Goal: Task Accomplishment & Management: Use online tool/utility

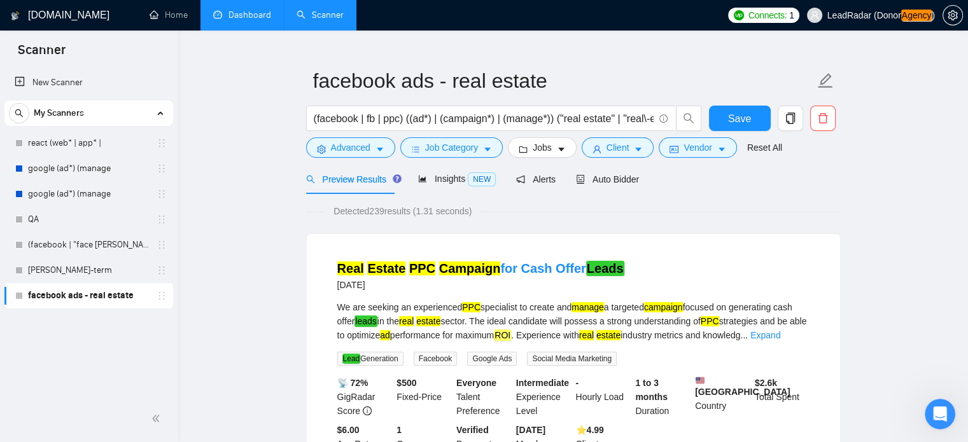
click at [239, 11] on link "Dashboard" at bounding box center [242, 15] width 58 height 11
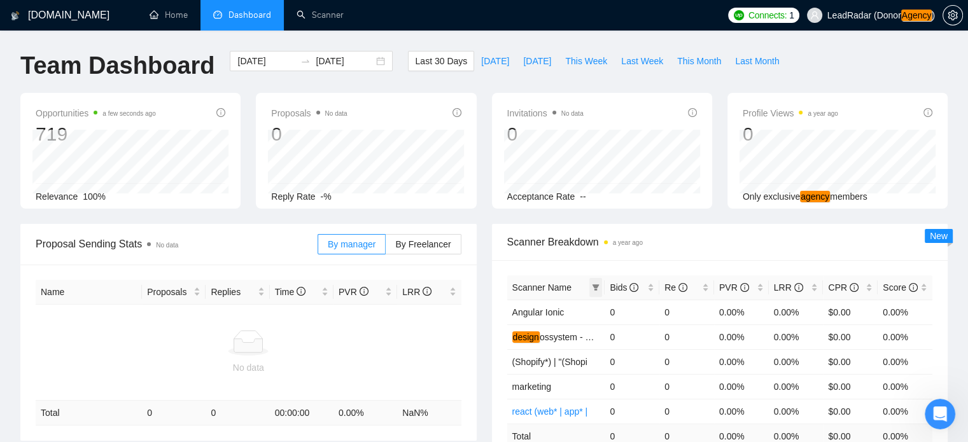
click at [593, 284] on icon "filter" at bounding box center [595, 287] width 7 height 6
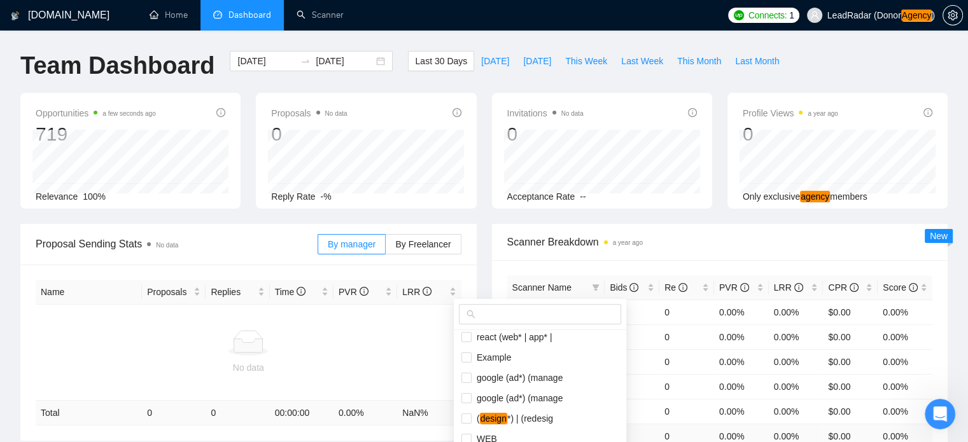
scroll to position [102, 0]
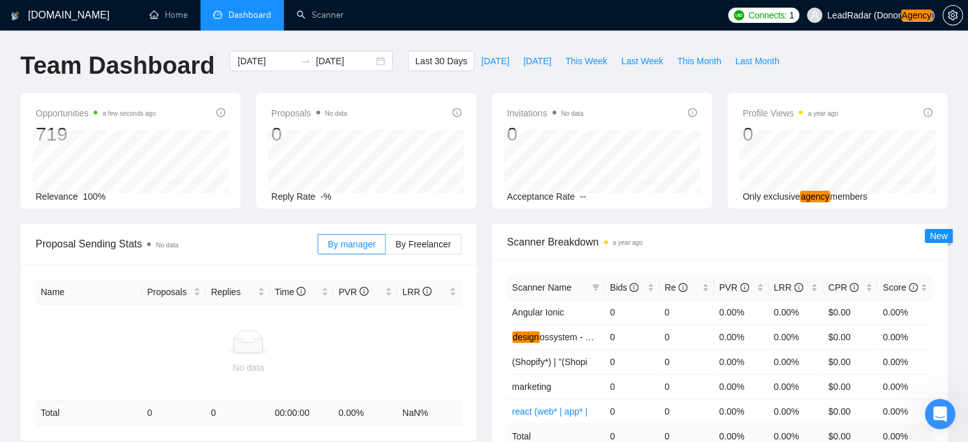
click at [634, 262] on div "Scanner Name Bids Re PVR LRR CPR Score Angular Ionic 0 0 0.00% 0.00% $0.00 0.00…" at bounding box center [720, 375] width 456 height 230
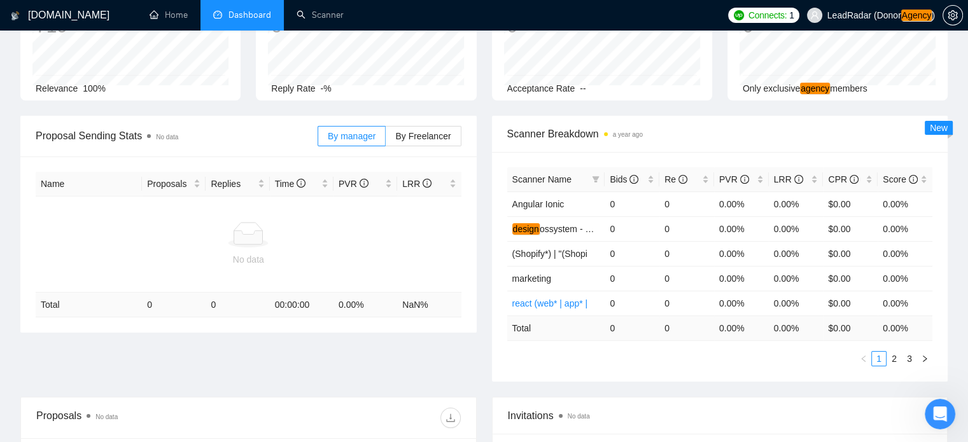
scroll to position [0, 0]
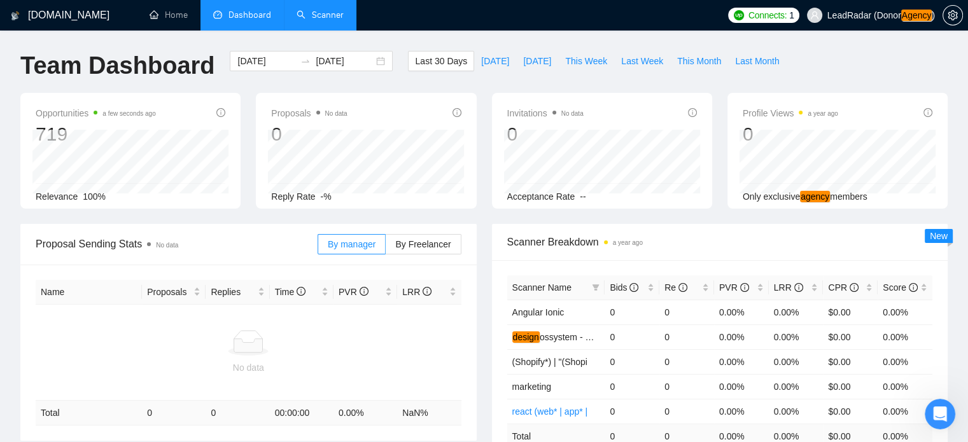
click at [331, 15] on link "Scanner" at bounding box center [319, 15] width 47 height 11
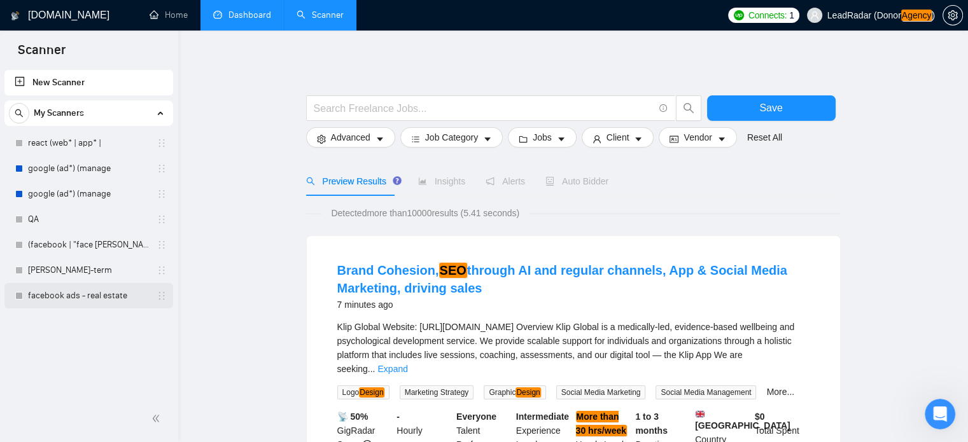
click at [83, 297] on link "facebook ads - real estate" at bounding box center [88, 295] width 121 height 25
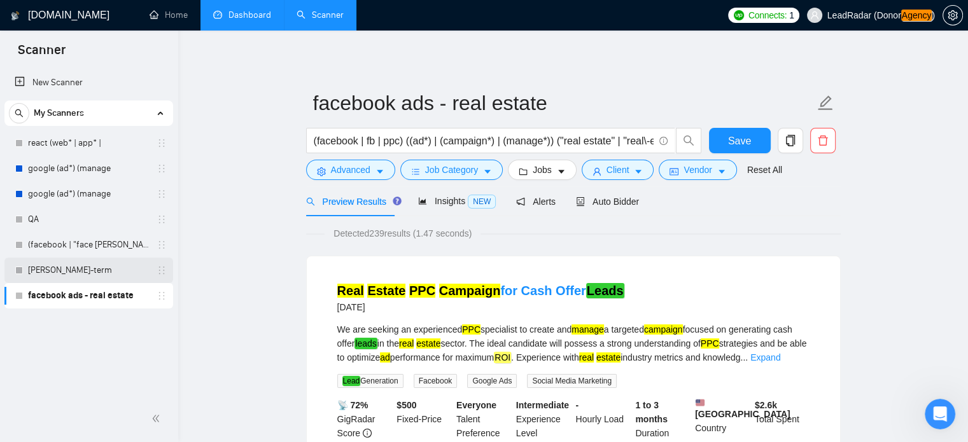
click at [69, 276] on link "[PERSON_NAME]-term" at bounding box center [88, 270] width 121 height 25
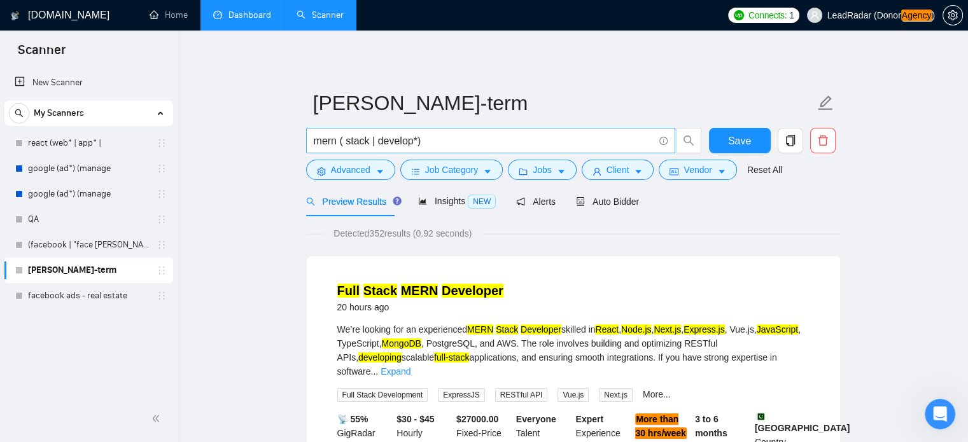
click at [314, 142] on input "mern ( stack | develop*)" at bounding box center [484, 141] width 340 height 16
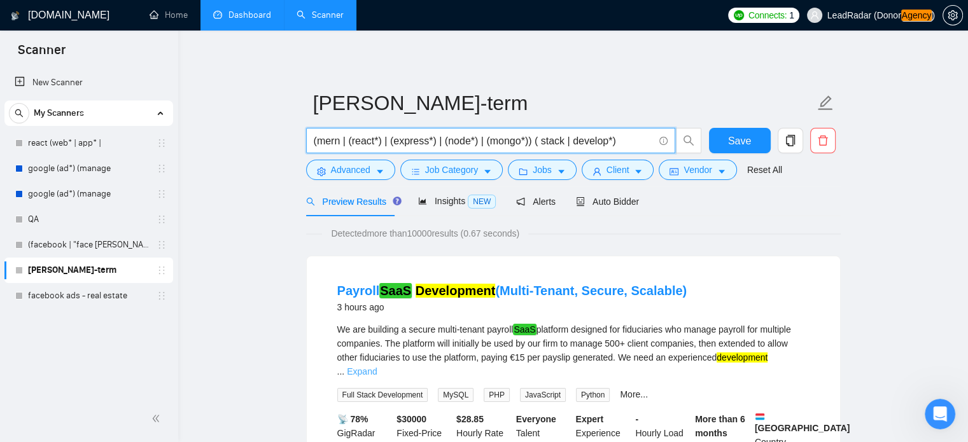
type input "(mern | (react*) | (express*) | (node*) | (mongo*)) ( stack | develop*)"
click at [377, 366] on link "Expand" at bounding box center [362, 371] width 30 height 10
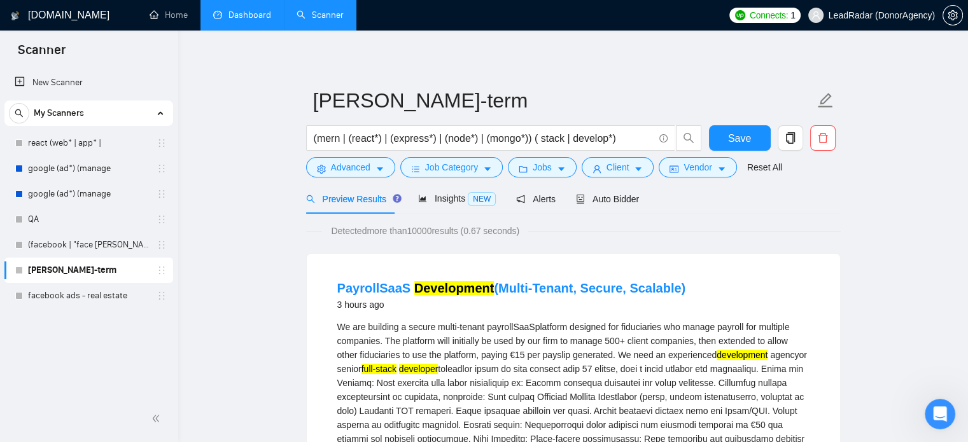
scroll to position [3, 0]
click at [447, 202] on span "Insights NEW" at bounding box center [457, 198] width 78 height 10
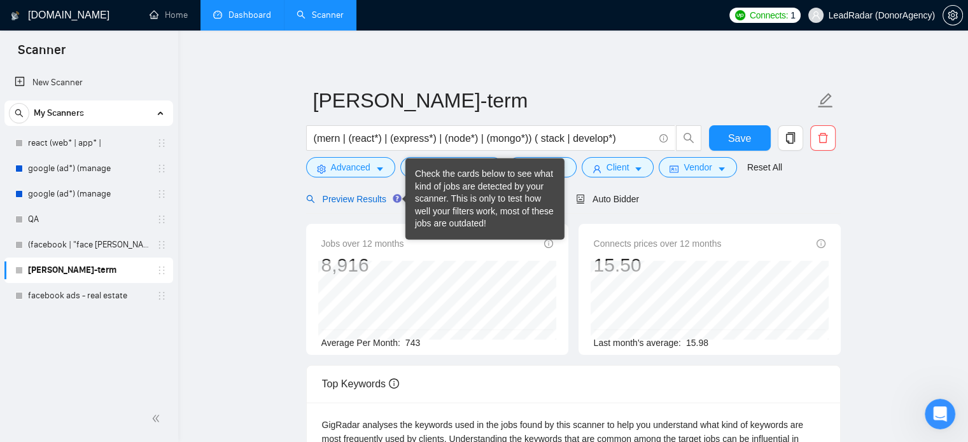
click at [347, 202] on span "Preview Results" at bounding box center [352, 199] width 92 height 10
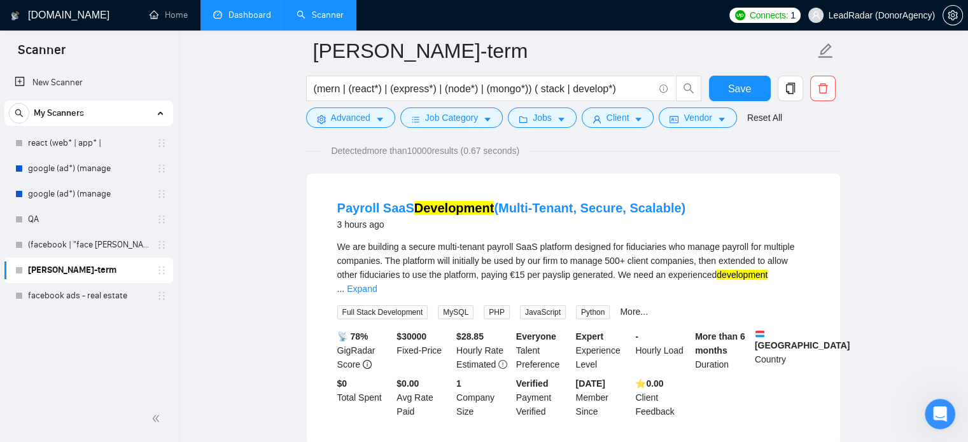
scroll to position [65, 0]
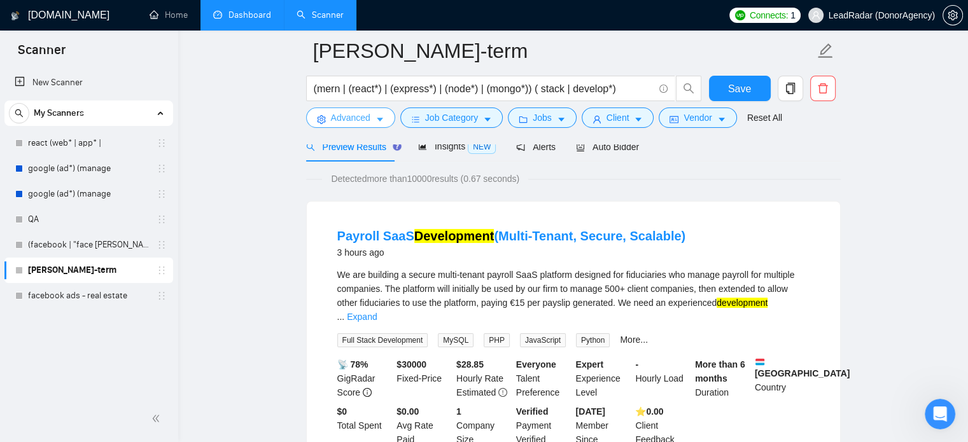
click at [366, 112] on span "Advanced" at bounding box center [350, 118] width 39 height 14
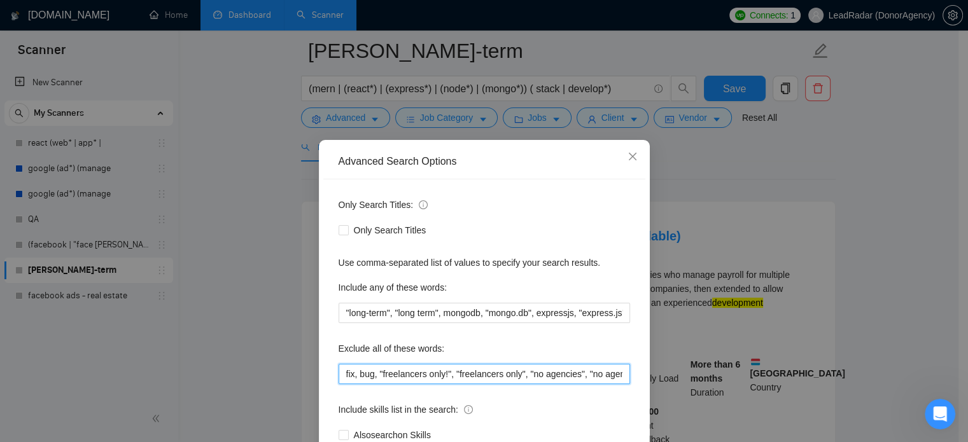
click at [562, 376] on input "fix, bug, "freelancers only!", "freelancers only", "no agencies", "no agency" "…" at bounding box center [483, 374] width 291 height 20
click at [608, 373] on input "fix, bug, "freelancers only!", "freelancers only", "no agencies", "no agency" "…" at bounding box center [483, 374] width 291 height 20
click at [616, 375] on input "fix, bug, "freelancers only!", "freelancers only", "no agencies", "no agency" "…" at bounding box center [483, 374] width 291 height 20
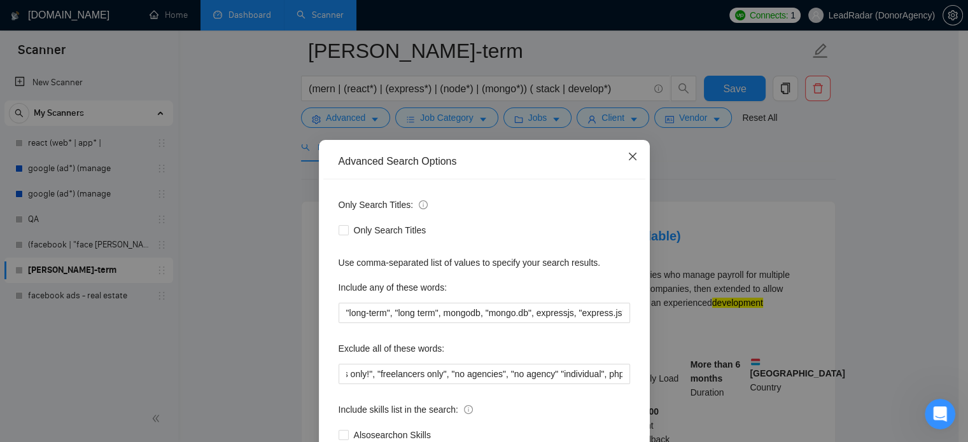
click at [627, 155] on icon "close" at bounding box center [632, 156] width 10 height 10
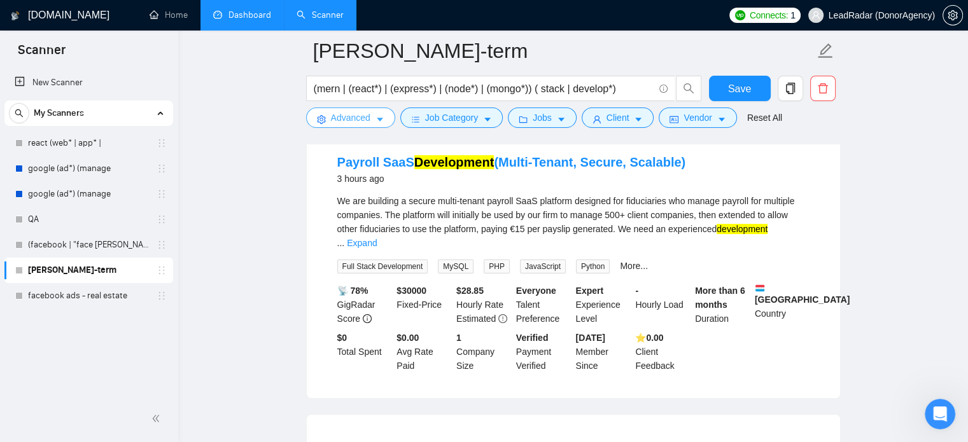
scroll to position [137, 0]
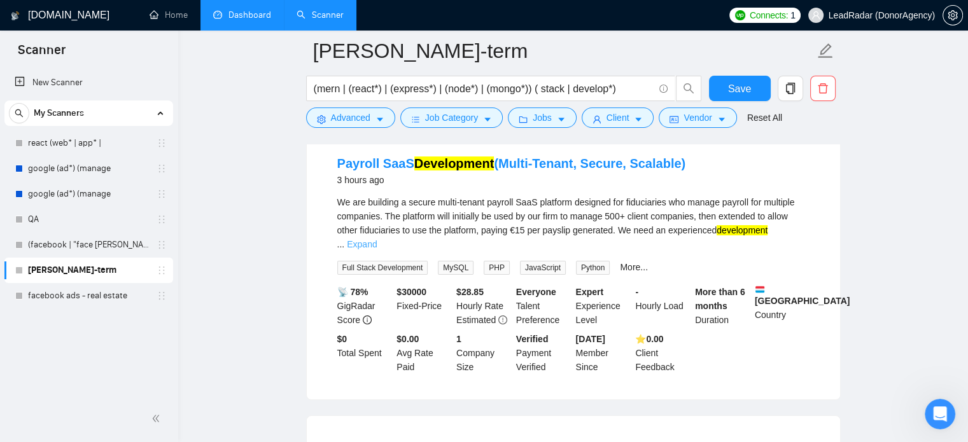
click at [377, 239] on link "Expand" at bounding box center [362, 244] width 30 height 10
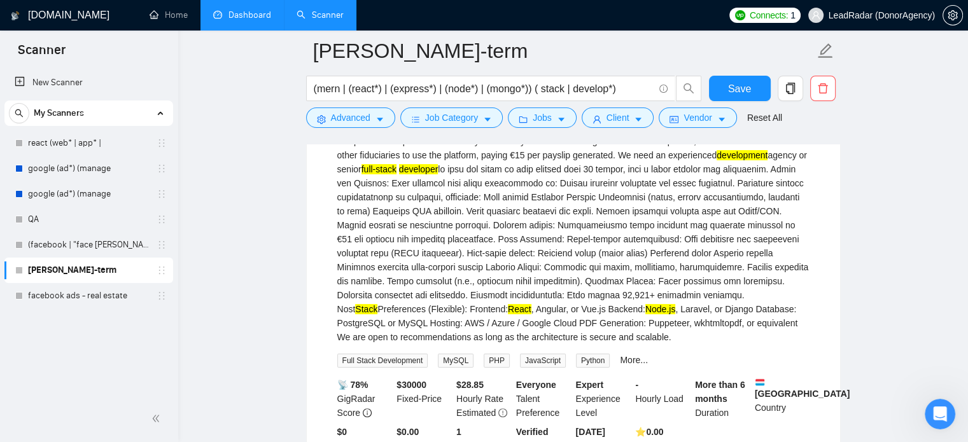
scroll to position [211, 0]
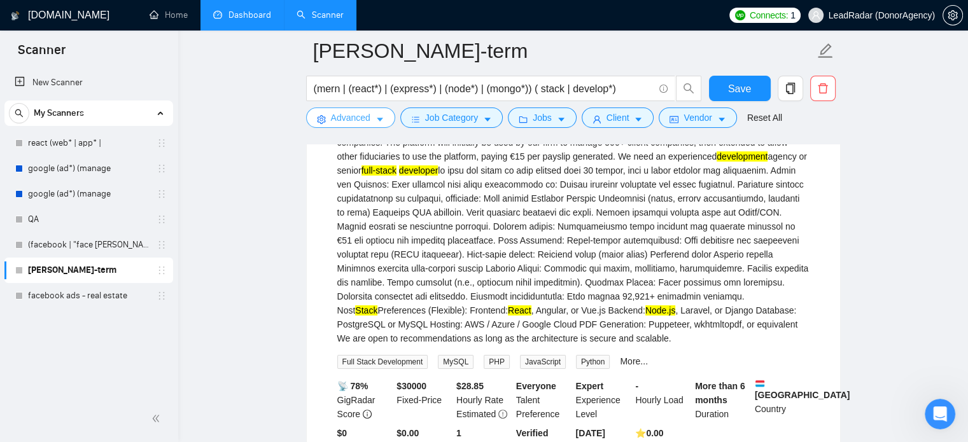
click at [371, 121] on button "Advanced" at bounding box center [350, 118] width 89 height 20
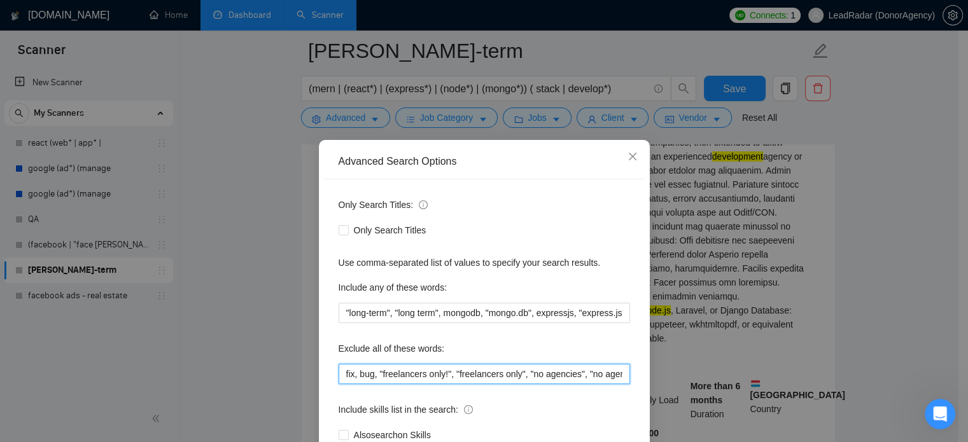
scroll to position [0, 79]
drag, startPoint x: 596, startPoint y: 371, endPoint x: 670, endPoint y: 377, distance: 74.6
click at [670, 377] on div "Advanced Search Options Only Search Titles: Only Search Titles Use comma-separa…" at bounding box center [484, 221] width 968 height 442
click at [614, 375] on input "fix, bug, "freelancers only!", "freelancers only", "no agencies", "no agency" "…" at bounding box center [483, 374] width 291 height 20
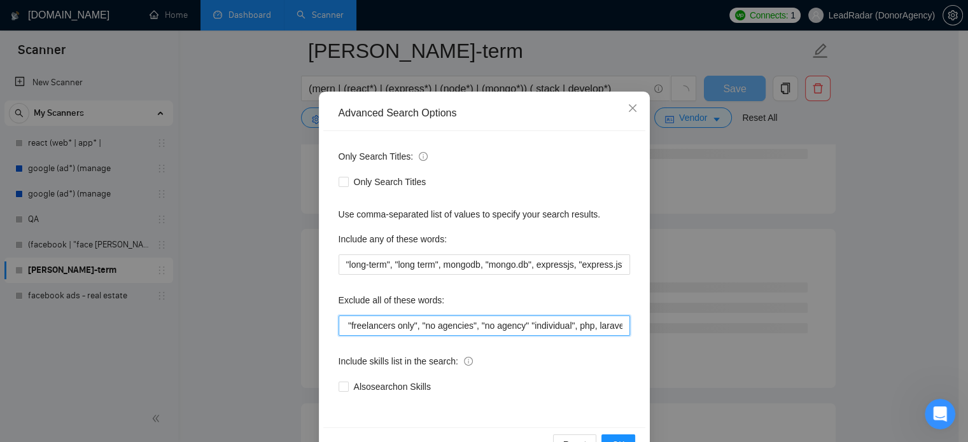
scroll to position [87, 0]
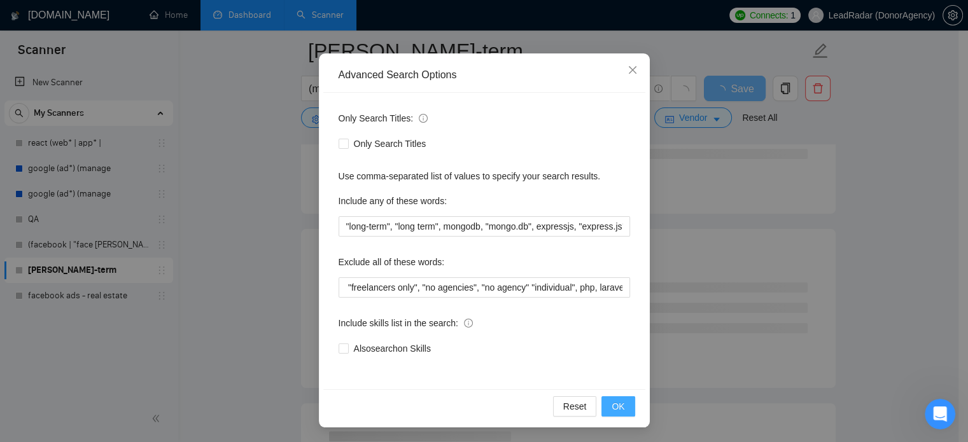
click at [615, 405] on span "OK" at bounding box center [617, 406] width 13 height 14
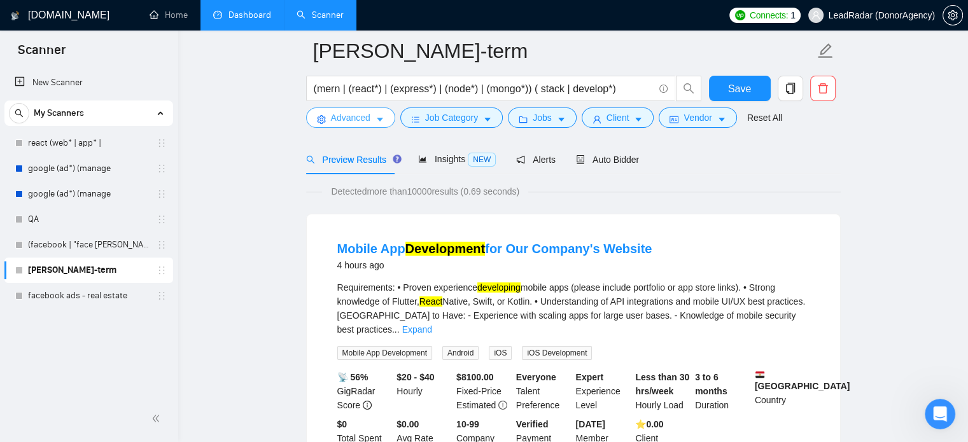
scroll to position [56, 0]
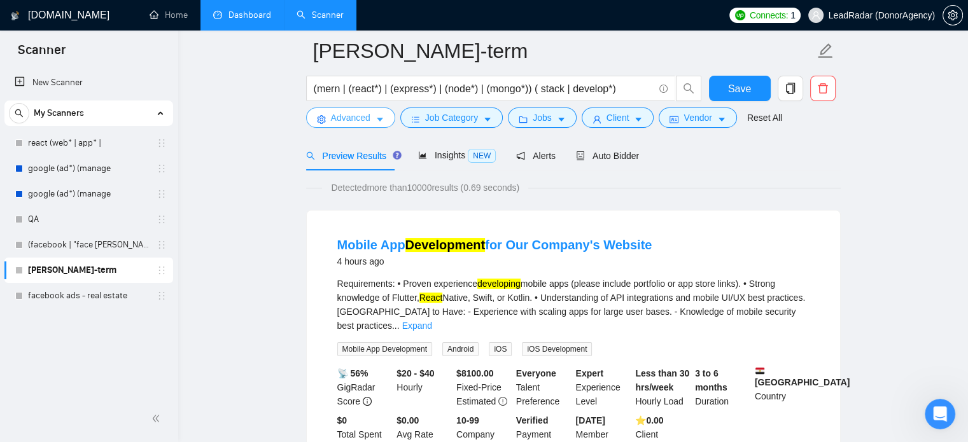
click at [350, 116] on span "Advanced" at bounding box center [350, 118] width 39 height 14
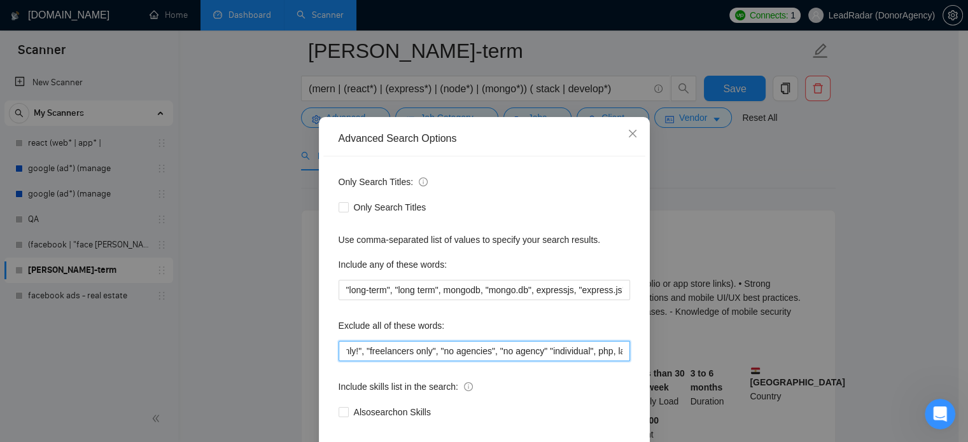
scroll to position [0, 108]
drag, startPoint x: 557, startPoint y: 376, endPoint x: 632, endPoint y: 377, distance: 75.7
click at [632, 377] on div "Only Search Titles: Only Search Titles Use comma-separated list of values to sp…" at bounding box center [484, 304] width 322 height 296
drag, startPoint x: 422, startPoint y: 375, endPoint x: 319, endPoint y: 378, distance: 103.1
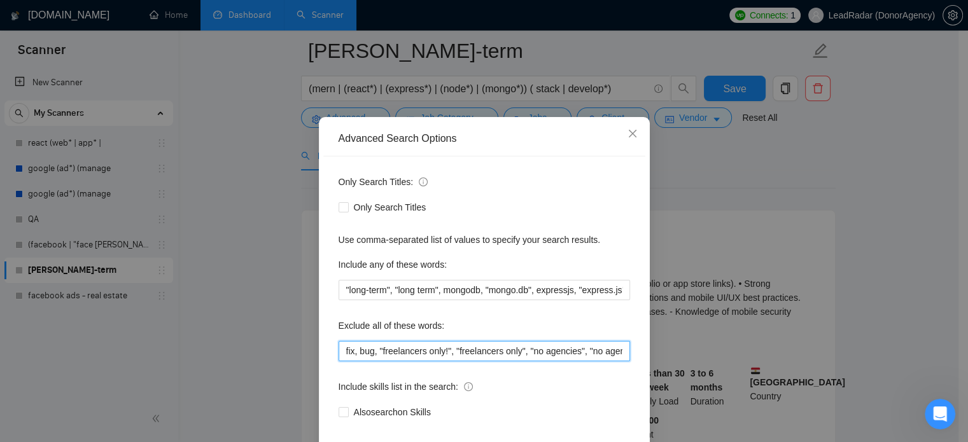
click at [296, 376] on div "Advanced Search Options Only Search Titles: Only Search Titles Use comma-separa…" at bounding box center [484, 221] width 968 height 442
drag, startPoint x: 545, startPoint y: 374, endPoint x: 617, endPoint y: 380, distance: 72.7
click at [644, 378] on div "Advanced Search Options Only Search Titles: Only Search Titles Use comma-separa…" at bounding box center [484, 304] width 331 height 374
click at [618, 361] on input "fix, bug, "freelancers only!", "freelancers only", "no agencies", "no agency" "…" at bounding box center [483, 351] width 291 height 20
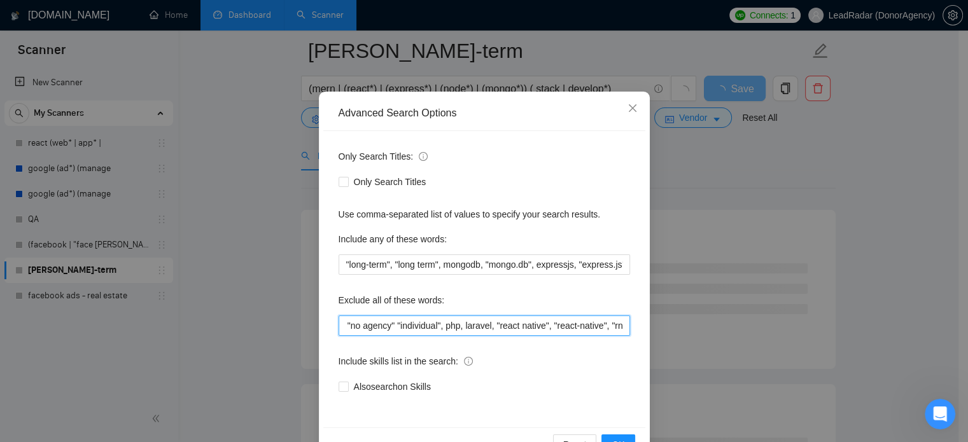
scroll to position [87, 0]
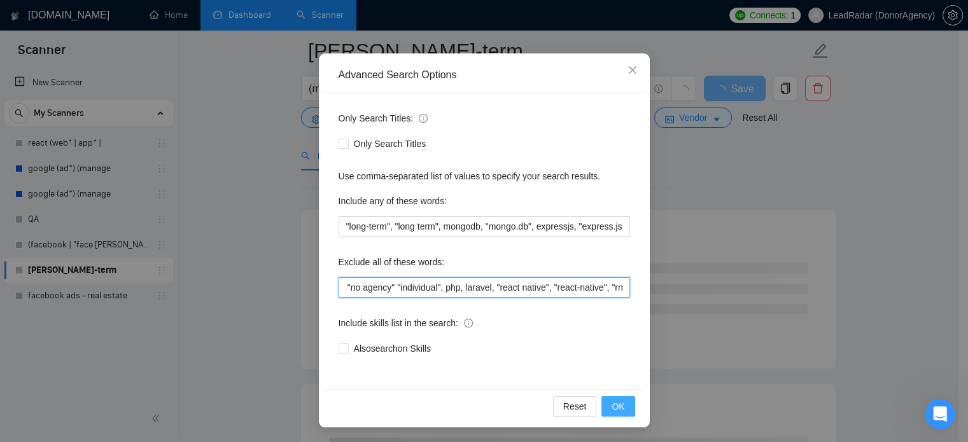
type input "fix, bug, "freelancers only!", "freelancers only", "no agencies", "no agency" "…"
click at [616, 409] on span "OK" at bounding box center [617, 406] width 13 height 14
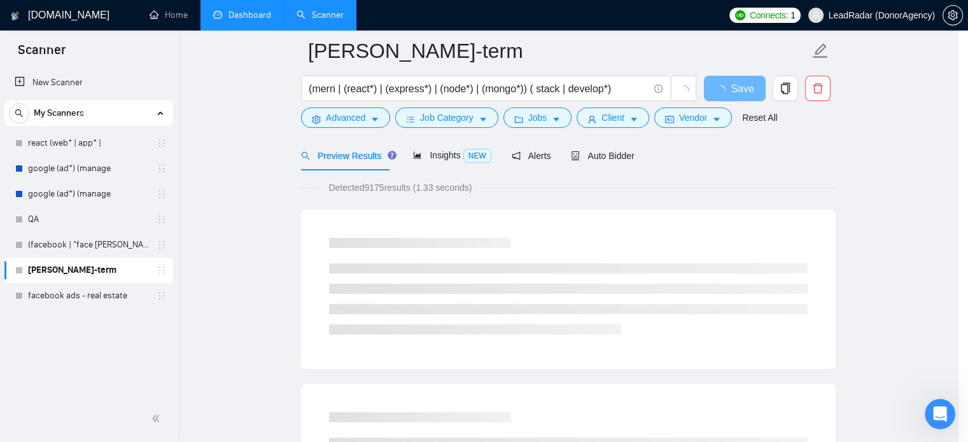
scroll to position [23, 0]
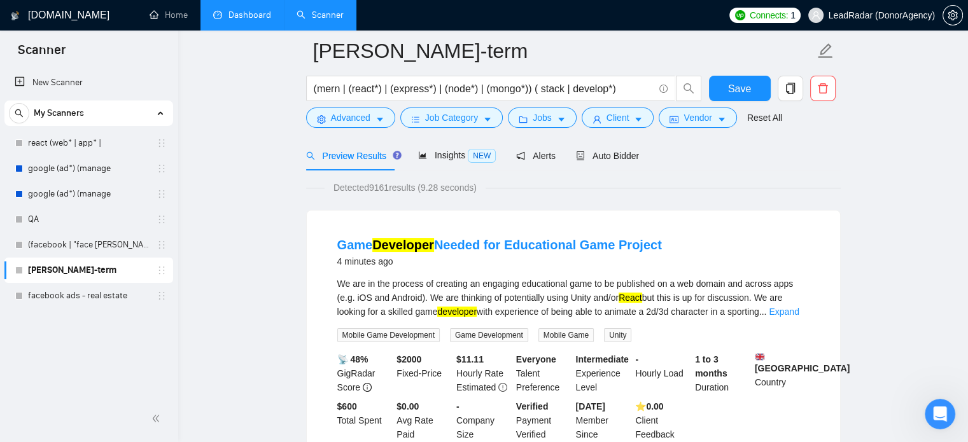
click at [791, 313] on link "Expand" at bounding box center [783, 312] width 30 height 10
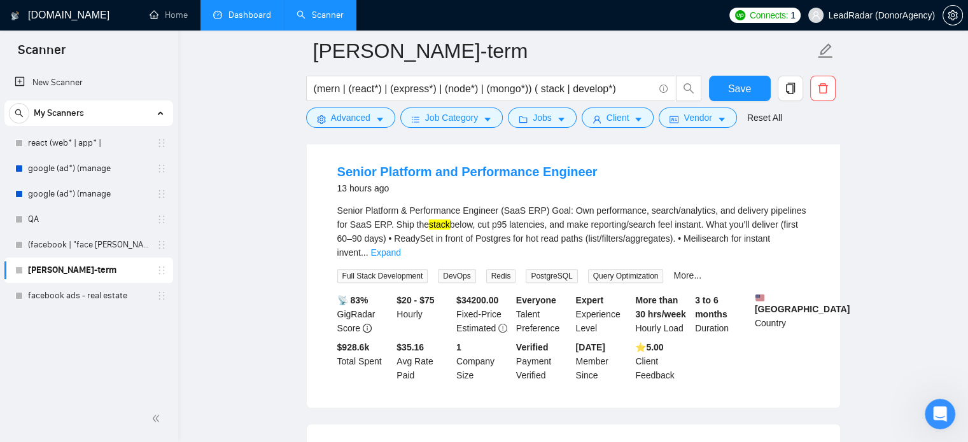
scroll to position [460, 0]
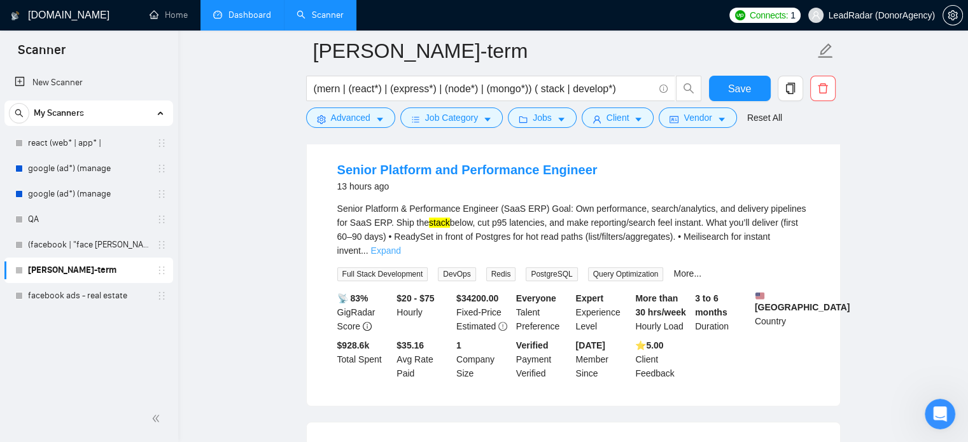
click at [401, 246] on link "Expand" at bounding box center [386, 251] width 30 height 10
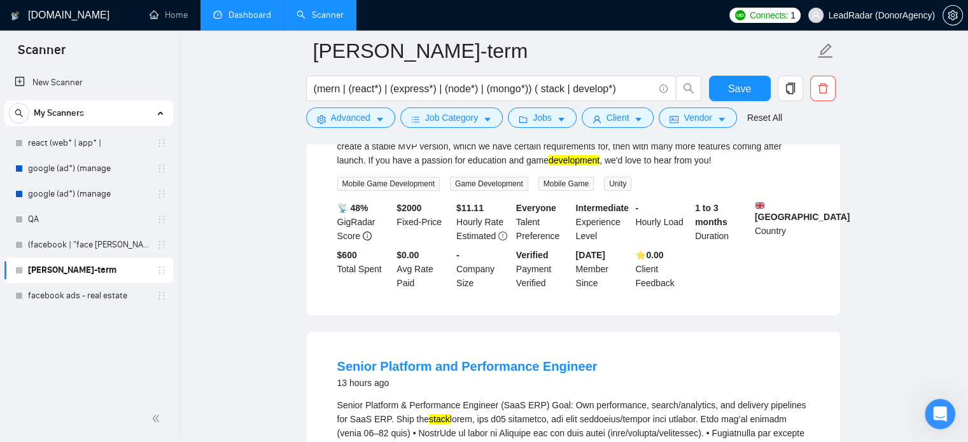
scroll to position [0, 0]
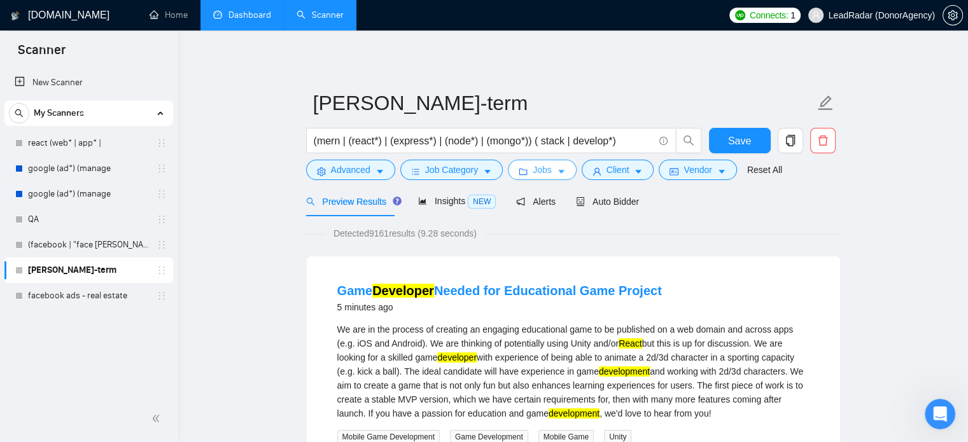
click at [550, 170] on button "Jobs" at bounding box center [542, 170] width 69 height 20
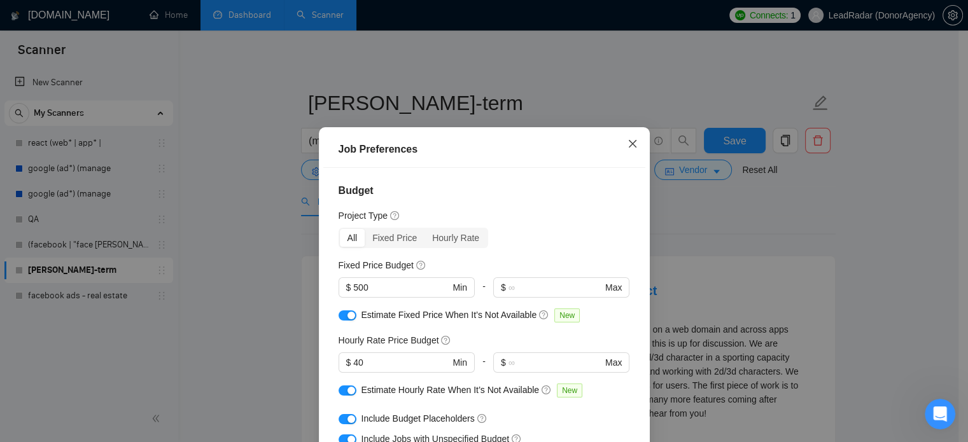
click at [631, 147] on icon "close" at bounding box center [632, 144] width 10 height 10
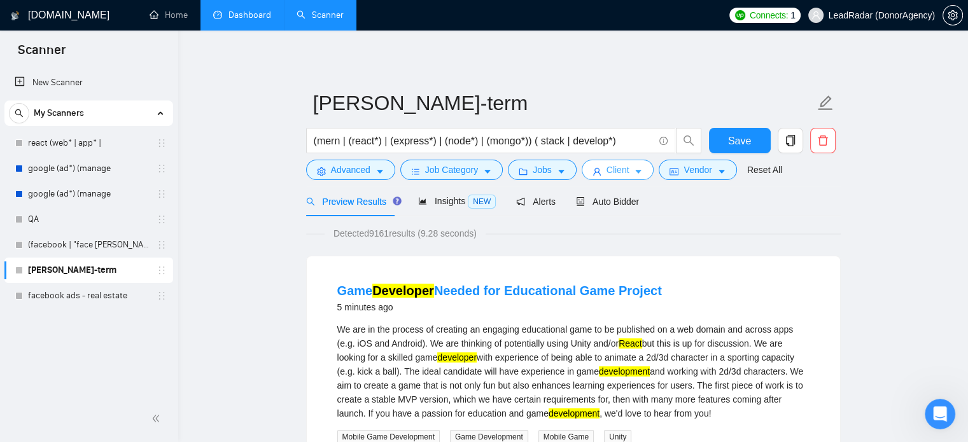
click at [623, 170] on span "Client" at bounding box center [617, 170] width 23 height 14
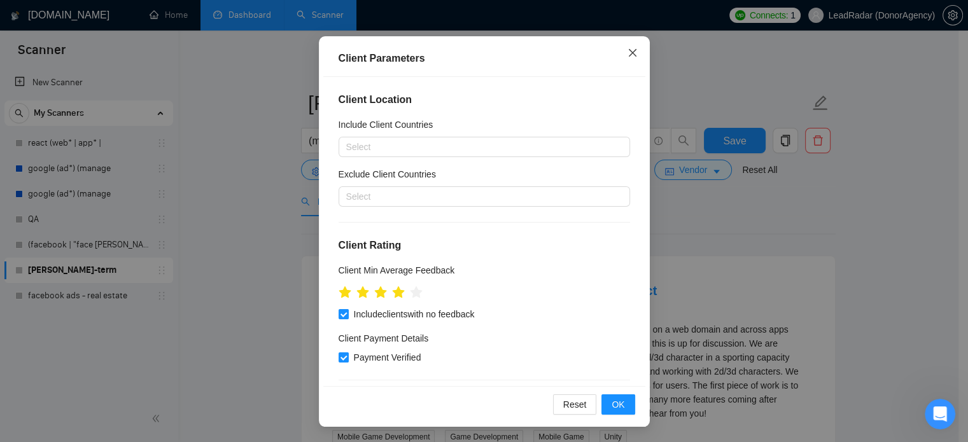
click at [628, 48] on icon "close" at bounding box center [632, 53] width 10 height 10
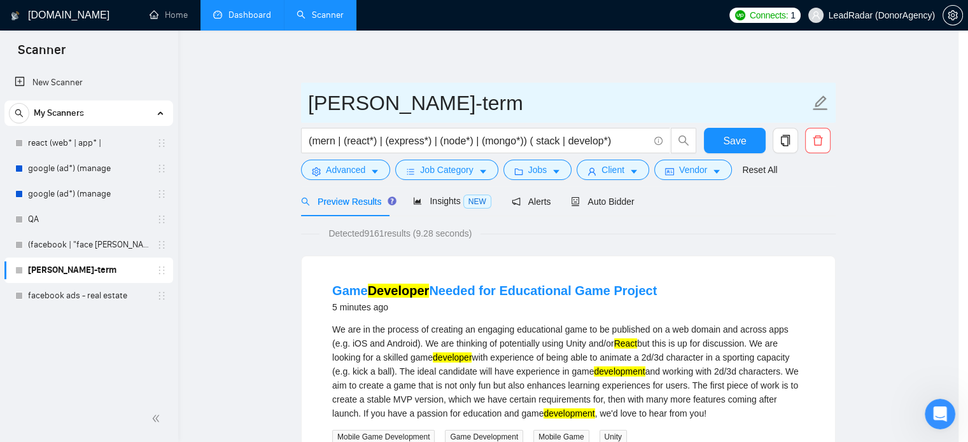
scroll to position [40, 0]
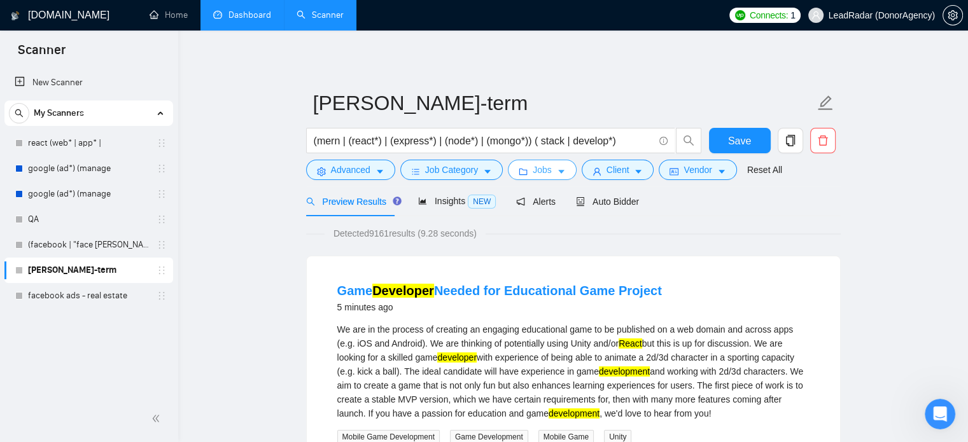
click at [548, 165] on button "Jobs" at bounding box center [542, 170] width 69 height 20
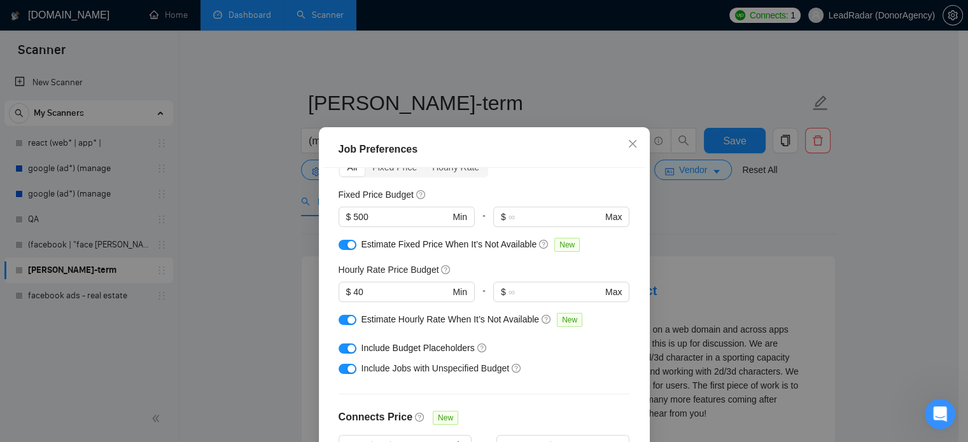
scroll to position [73, 0]
drag, startPoint x: 295, startPoint y: 215, endPoint x: 279, endPoint y: 215, distance: 15.9
click at [281, 215] on div "Job Preferences Budget Project Type All Fixed Price Hourly Rate Fixed Price Bud…" at bounding box center [484, 221] width 968 height 442
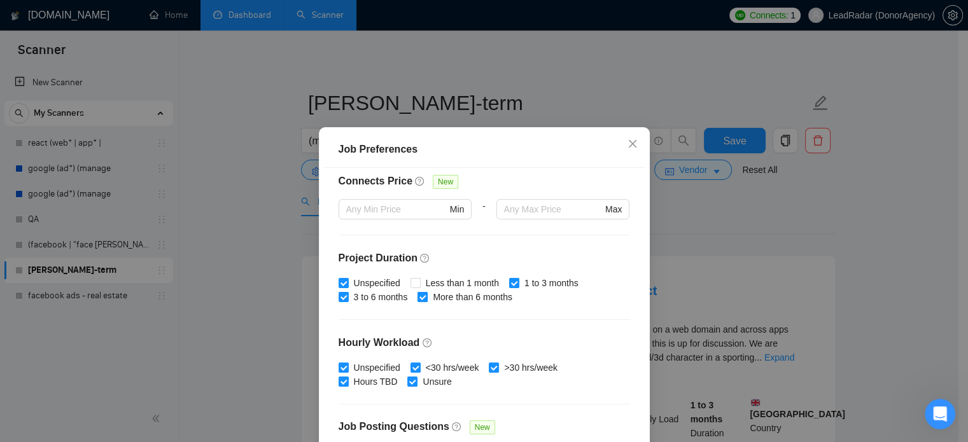
scroll to position [308, 0]
type input "1000"
click at [509, 281] on input "1 to 3 months" at bounding box center [513, 281] width 9 height 9
checkbox input "false"
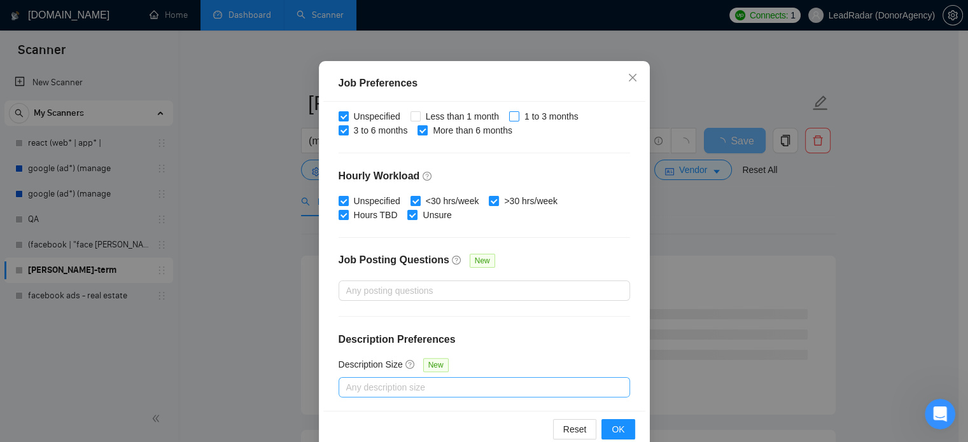
scroll to position [91, 0]
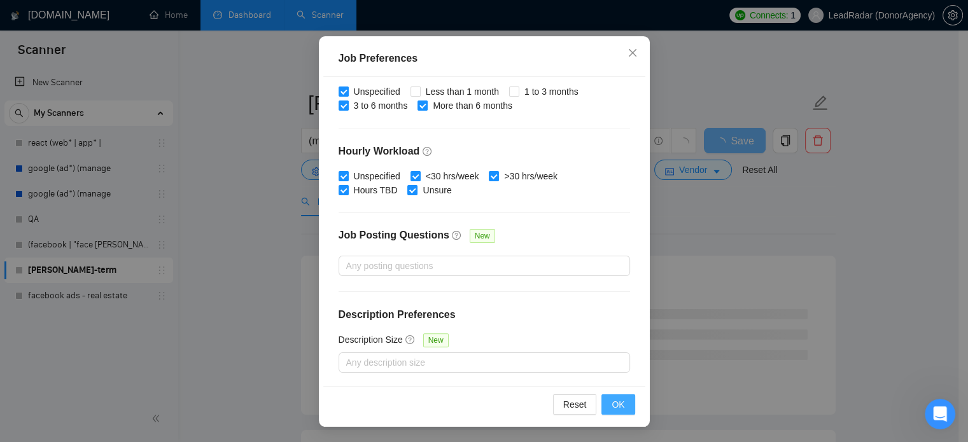
click at [611, 399] on span "OK" at bounding box center [617, 405] width 13 height 14
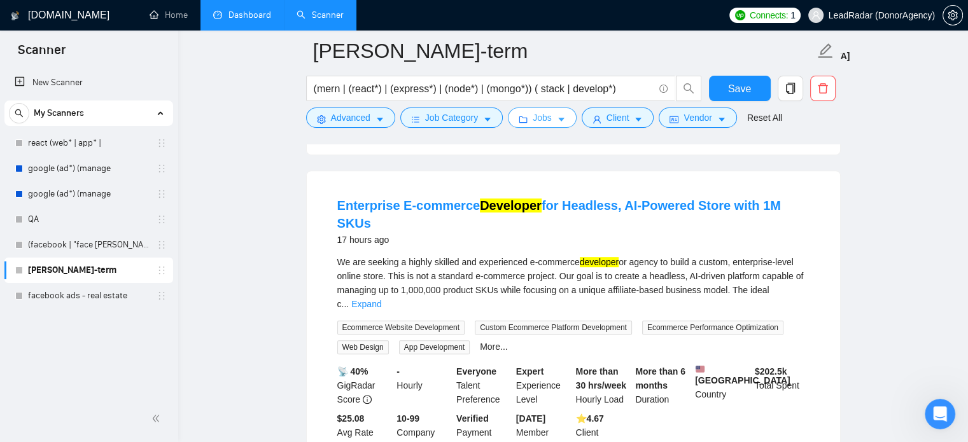
scroll to position [672, 0]
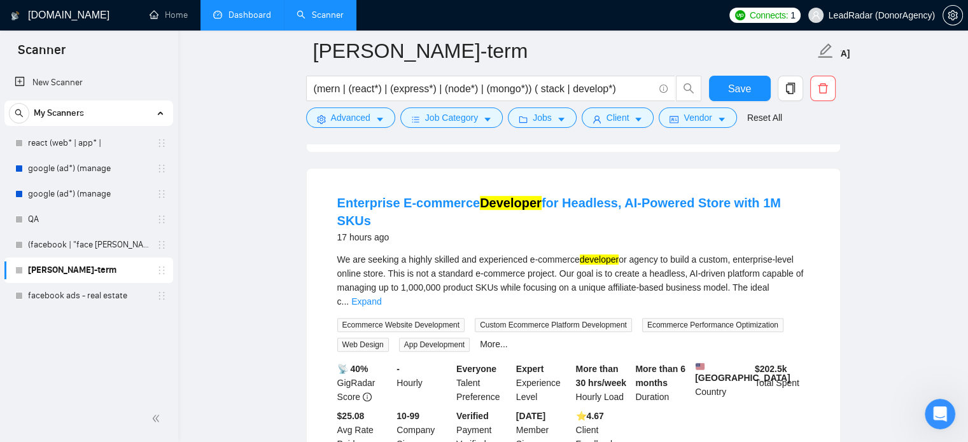
click at [381, 296] on link "Expand" at bounding box center [366, 301] width 30 height 10
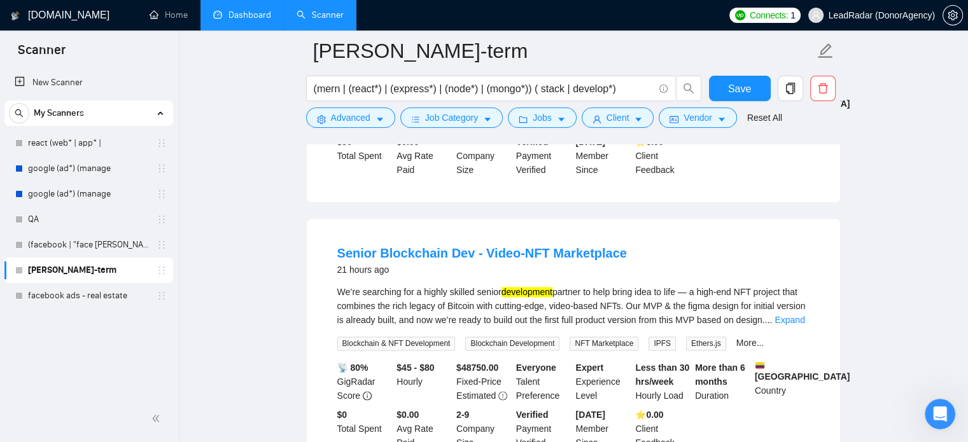
scroll to position [1562, 0]
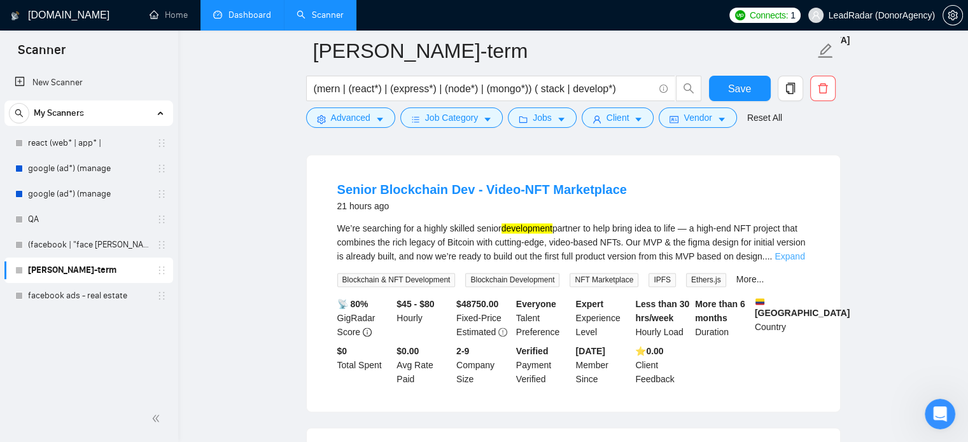
click at [789, 251] on link "Expand" at bounding box center [789, 256] width 30 height 10
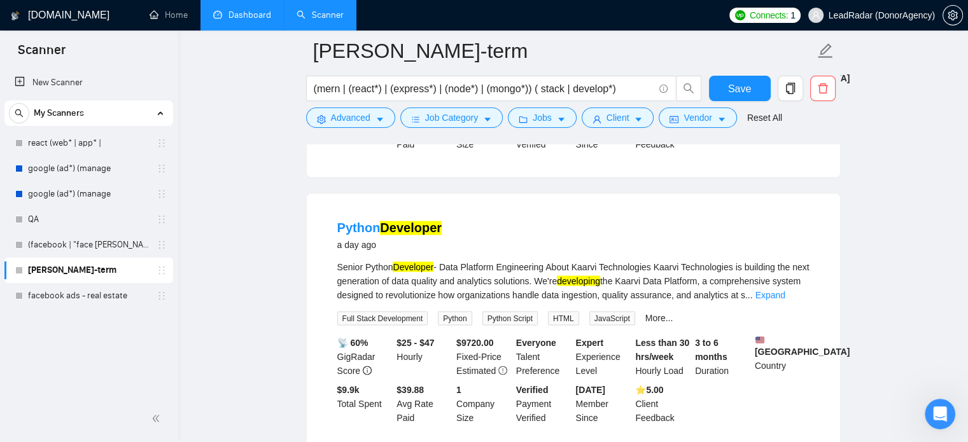
scroll to position [2183, 0]
click at [784, 288] on link "Expand" at bounding box center [769, 293] width 30 height 10
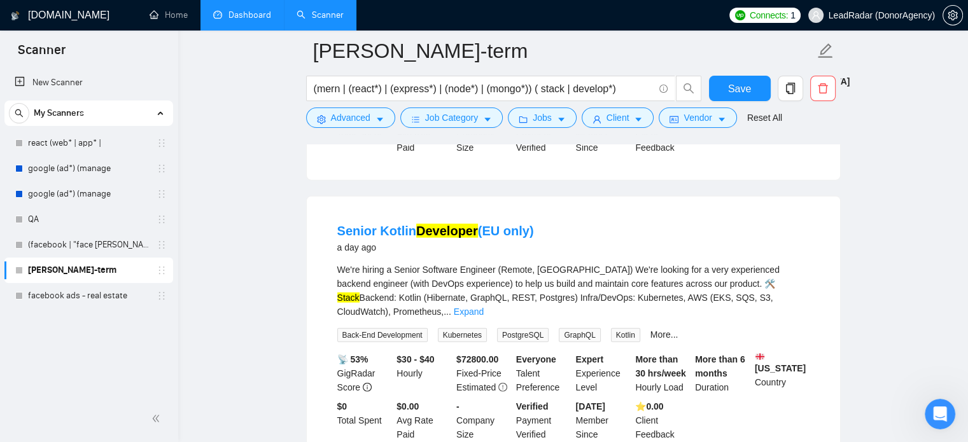
scroll to position [3046, 0]
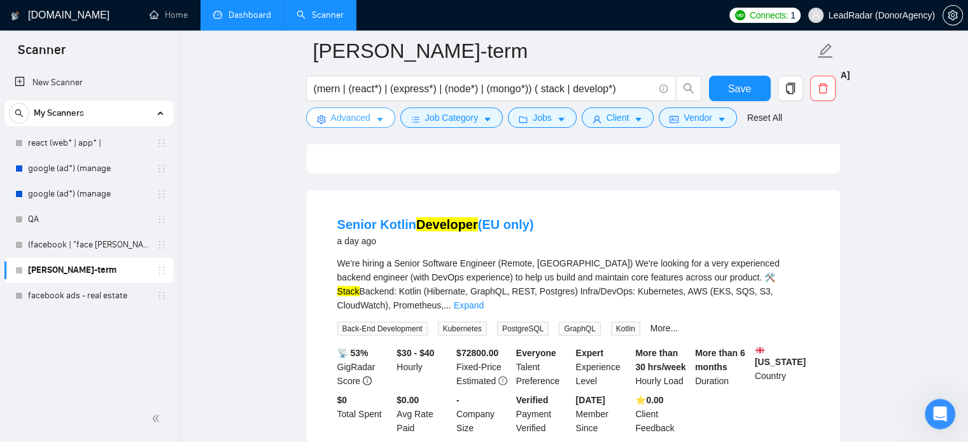
click at [378, 116] on icon "caret-down" at bounding box center [379, 119] width 9 height 9
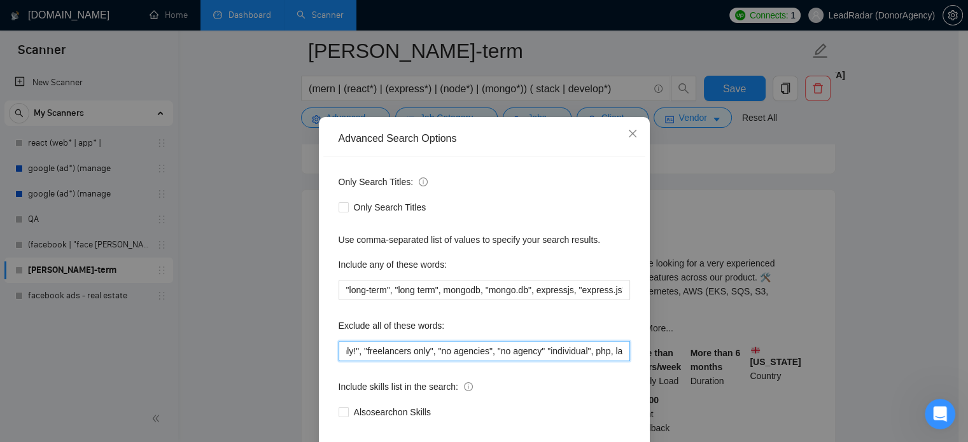
scroll to position [0, 242]
drag, startPoint x: 607, startPoint y: 377, endPoint x: 693, endPoint y: 377, distance: 85.2
click at [693, 377] on div "Advanced Search Options Only Search Titles: Only Search Titles Use comma-separa…" at bounding box center [484, 221] width 968 height 442
click at [623, 361] on input "fix, bug, "freelancers only!", "freelancers only", "no agencies", "no agency" "…" at bounding box center [483, 351] width 291 height 20
click at [622, 361] on input "fix, bug, "freelancers only!", "freelancers only", "no agencies", "no agency" "…" at bounding box center [483, 351] width 291 height 20
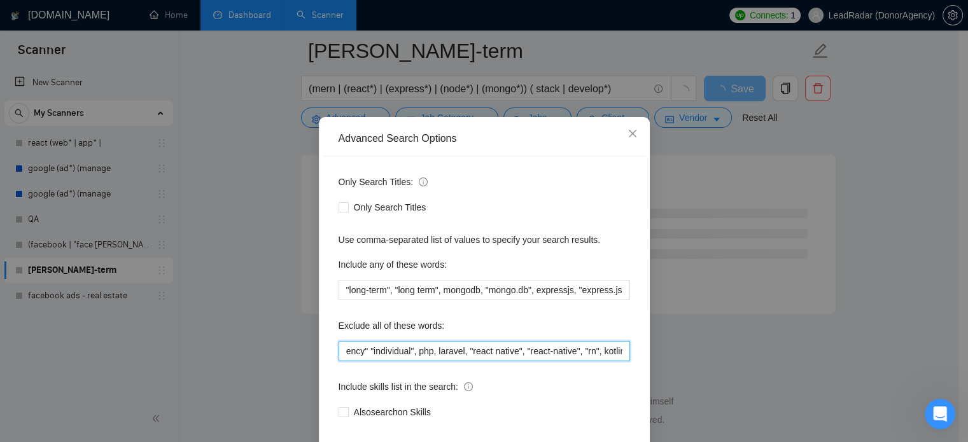
scroll to position [87, 0]
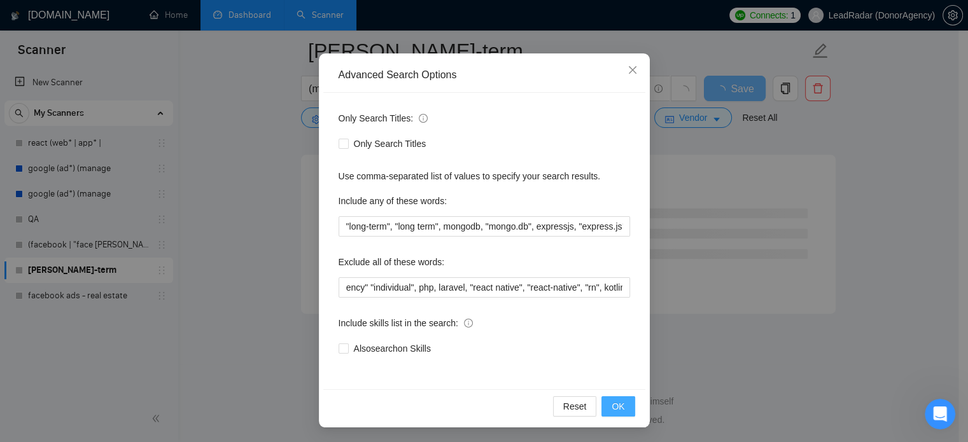
click at [620, 410] on button "OK" at bounding box center [617, 406] width 33 height 20
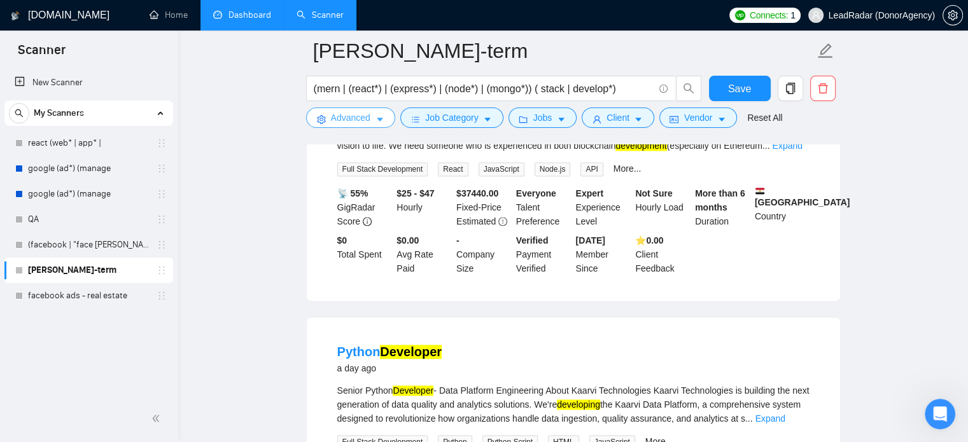
scroll to position [0, 0]
click at [367, 119] on span "Advanced" at bounding box center [350, 118] width 39 height 14
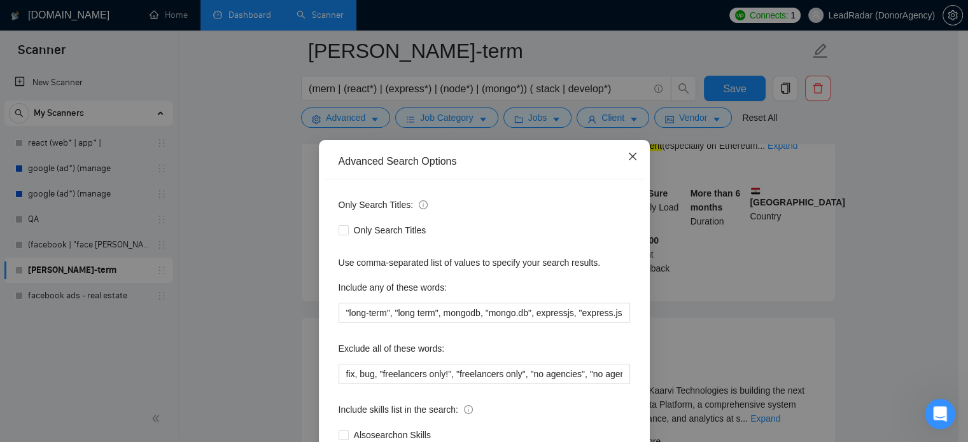
click at [627, 160] on icon "close" at bounding box center [632, 156] width 10 height 10
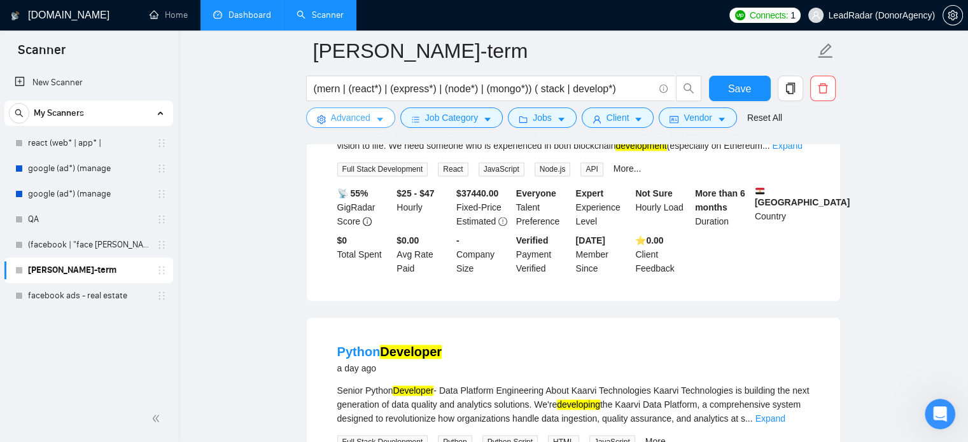
click at [380, 119] on icon "caret-down" at bounding box center [380, 120] width 6 height 4
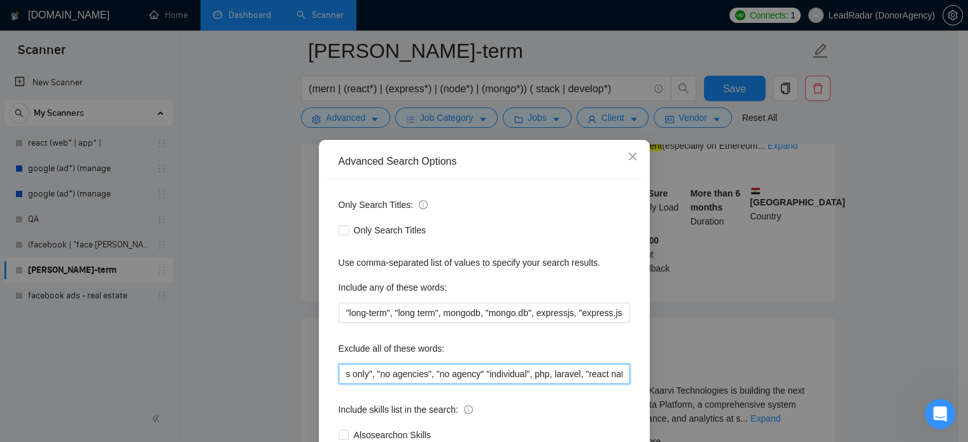
scroll to position [0, 269]
drag, startPoint x: 600, startPoint y: 380, endPoint x: 670, endPoint y: 376, distance: 69.5
click at [670, 376] on div "Advanced Search Options Only Search Titles: Only Search Titles Use comma-separa…" at bounding box center [484, 221] width 968 height 442
click at [618, 377] on input "fix, bug, "freelancers only!", "freelancers only", "no agencies", "no agency" "…" at bounding box center [483, 374] width 291 height 20
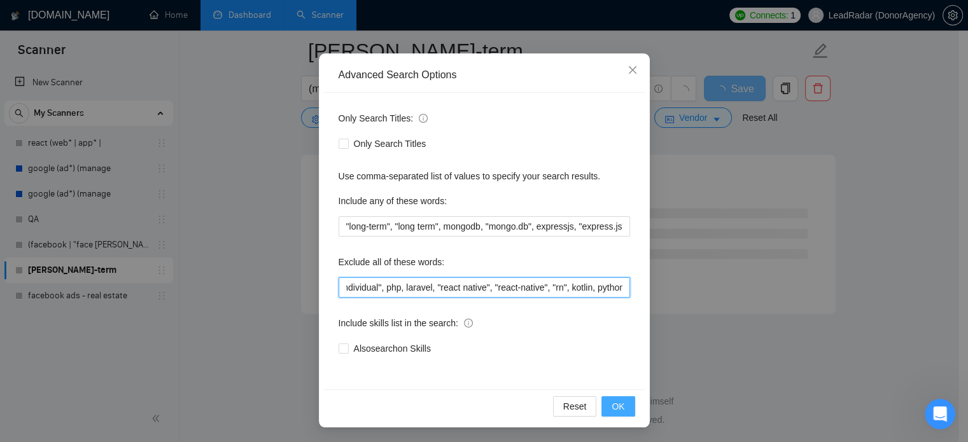
type input "fix, bug, "freelancers only!", "freelancers only", "no agencies", "no agency" "…"
click at [611, 405] on span "OK" at bounding box center [617, 406] width 13 height 14
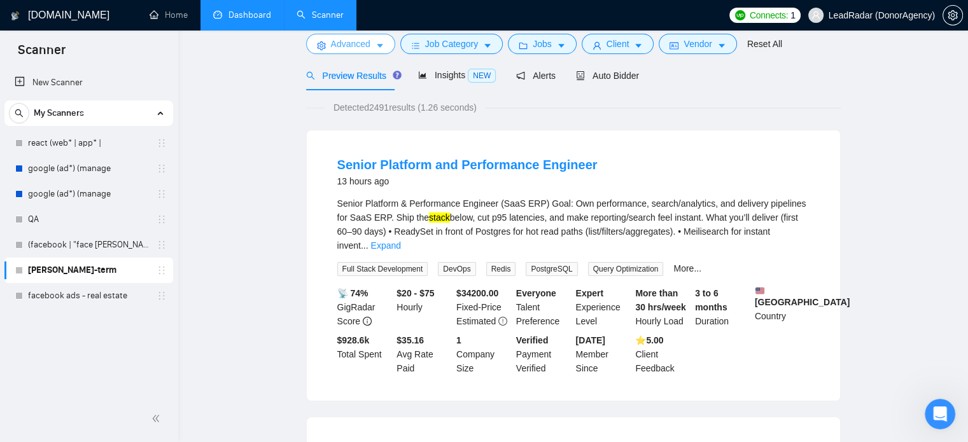
scroll to position [0, 0]
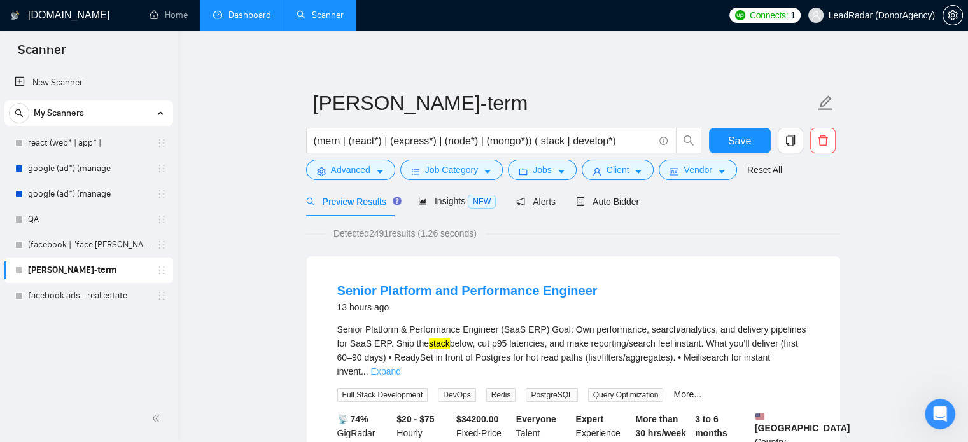
click at [401, 366] on link "Expand" at bounding box center [386, 371] width 30 height 10
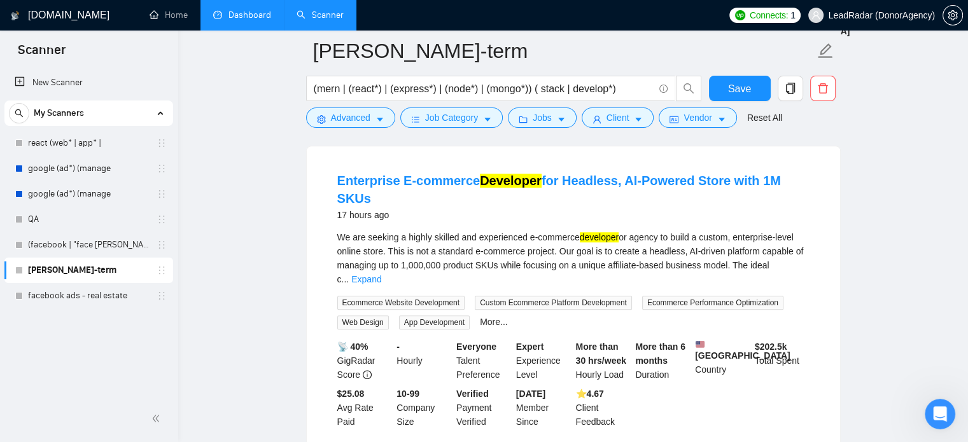
scroll to position [1003, 0]
click at [381, 274] on link "Expand" at bounding box center [366, 279] width 30 height 10
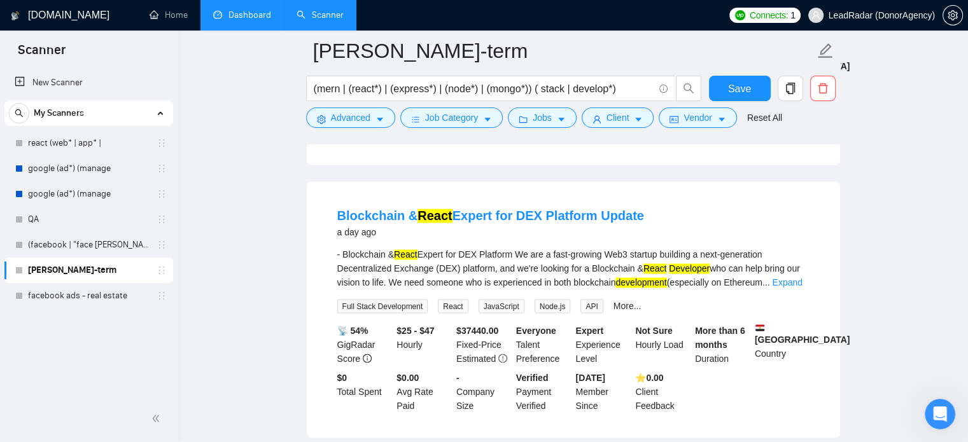
scroll to position [2140, 0]
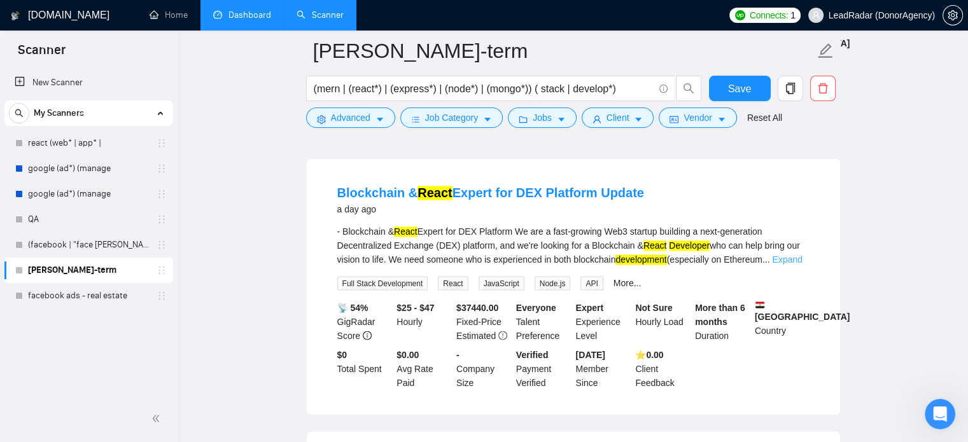
click at [788, 254] on link "Expand" at bounding box center [787, 259] width 30 height 10
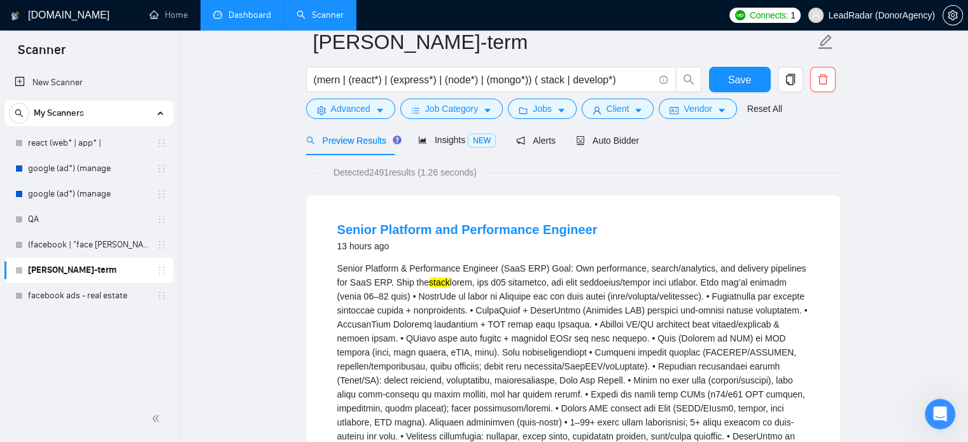
scroll to position [0, 0]
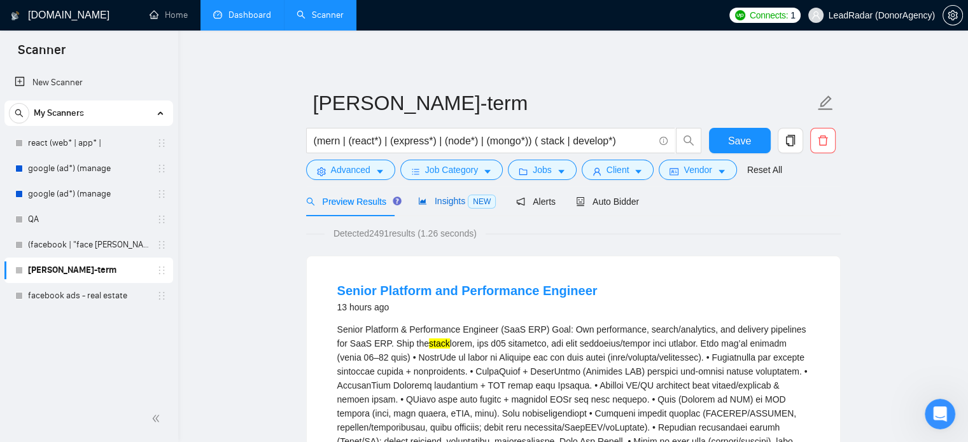
click at [457, 199] on span "Insights NEW" at bounding box center [457, 201] width 78 height 10
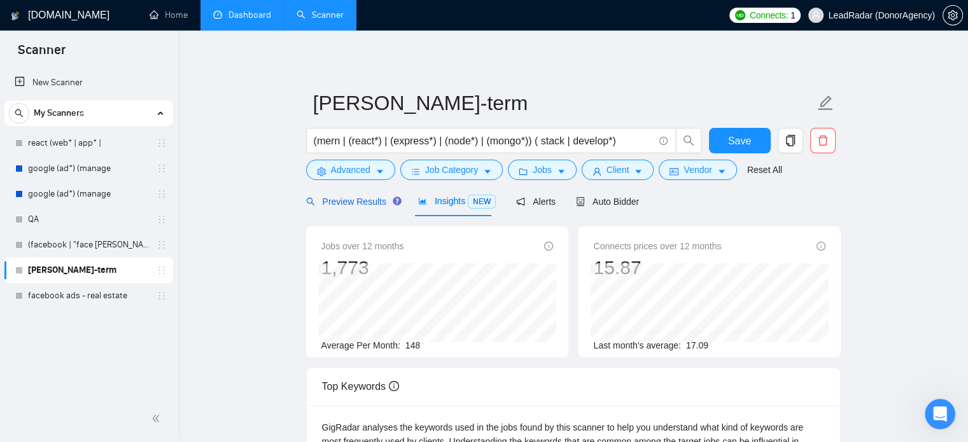
click at [364, 198] on span "Preview Results" at bounding box center [352, 202] width 92 height 10
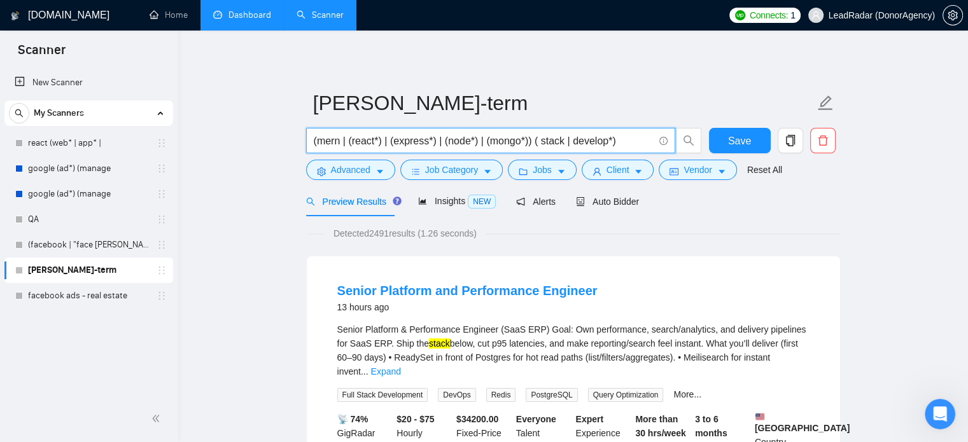
drag, startPoint x: 346, startPoint y: 142, endPoint x: 524, endPoint y: 142, distance: 178.1
click at [524, 142] on input "(mern | (react*) | (express*) | (node*) | (mongo*)) ( stack | develop*)" at bounding box center [484, 141] width 340 height 16
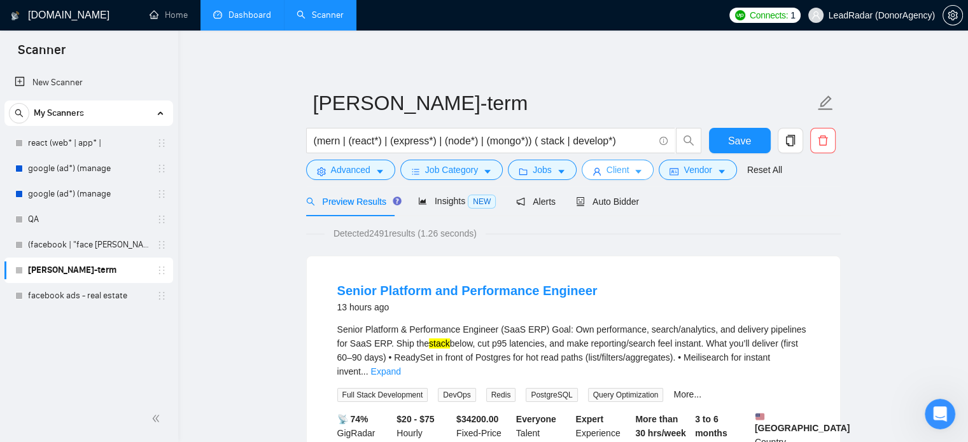
click at [627, 172] on button "Client" at bounding box center [617, 170] width 73 height 20
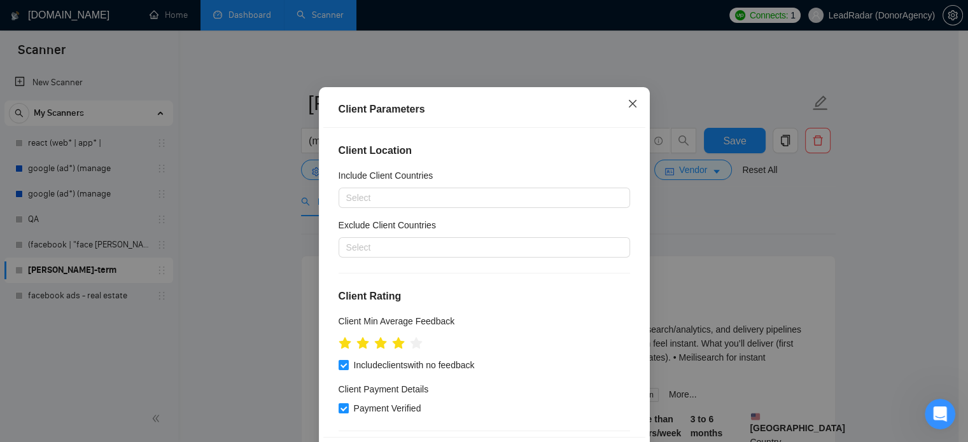
click at [627, 109] on icon "close" at bounding box center [632, 104] width 10 height 10
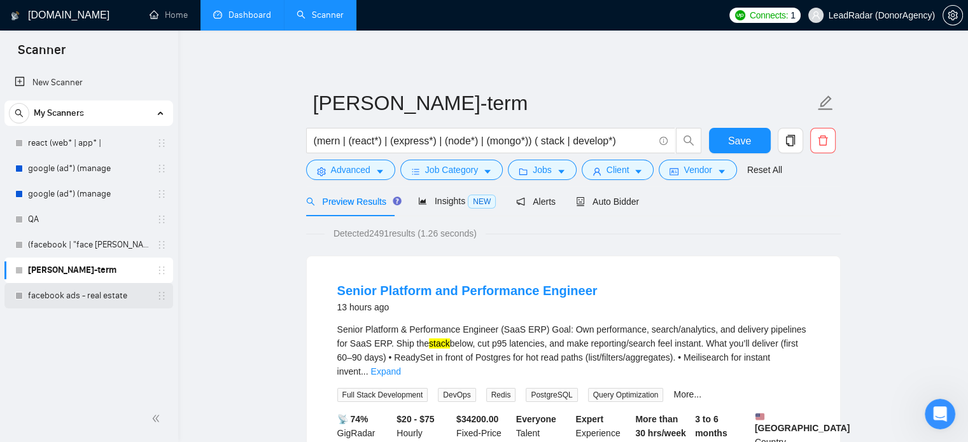
click at [75, 298] on link "facebook ads - real estate" at bounding box center [88, 295] width 121 height 25
click at [746, 145] on span "Save" at bounding box center [739, 141] width 23 height 16
click at [99, 292] on link "facebook ads - real estate" at bounding box center [88, 295] width 121 height 25
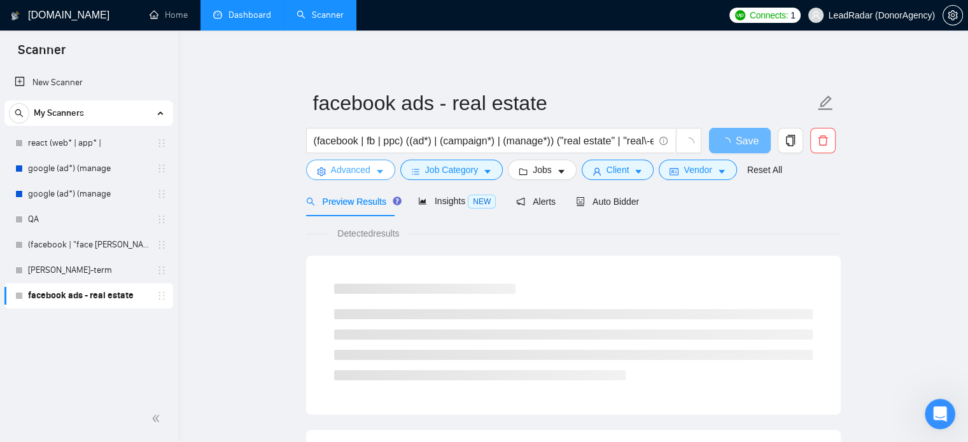
click at [370, 171] on button "Advanced" at bounding box center [350, 170] width 89 height 20
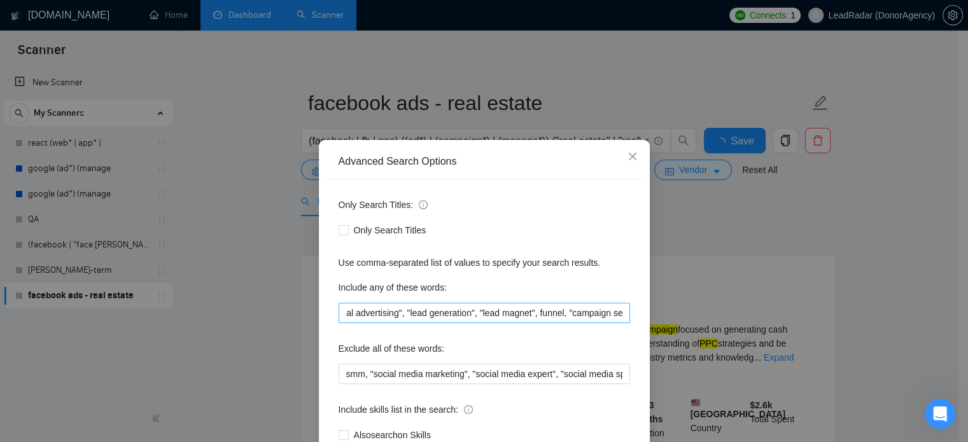
scroll to position [0, 800]
click at [593, 312] on input "property, "meta", "performance marketing", "paid social", "media buyer", "paid …" at bounding box center [483, 313] width 291 height 20
click at [618, 316] on input "property, "meta", "performance marketing", "paid social", "media buyer", "paid …" at bounding box center [483, 313] width 291 height 20
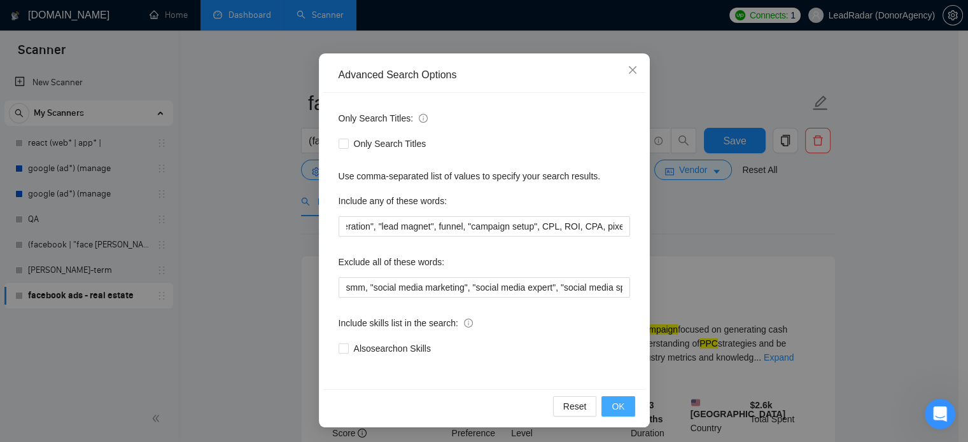
click at [611, 404] on span "OK" at bounding box center [617, 406] width 13 height 14
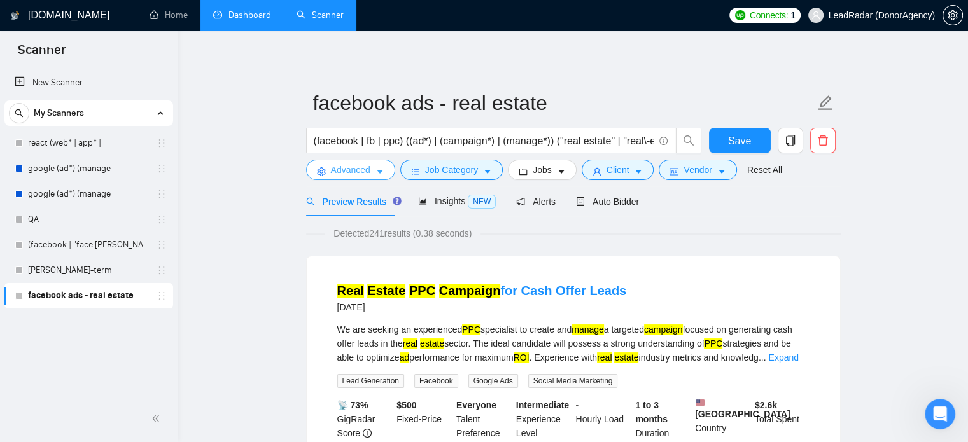
click at [370, 173] on button "Advanced" at bounding box center [350, 170] width 89 height 20
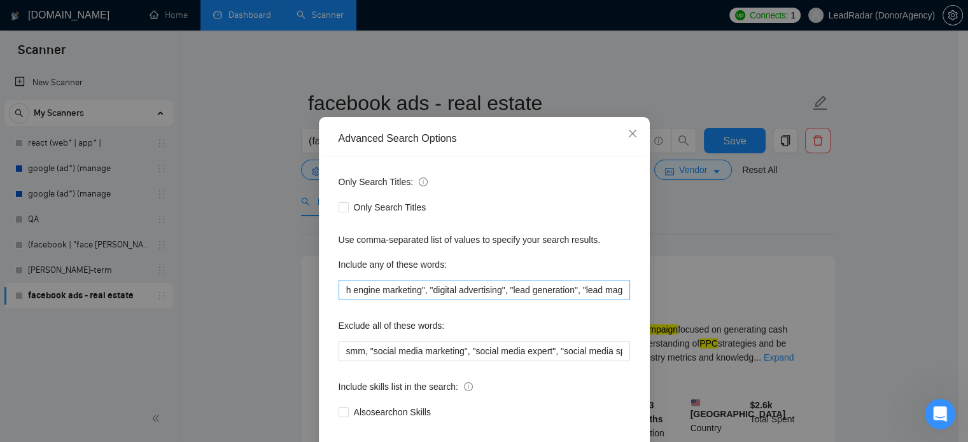
scroll to position [0, 822]
click at [601, 300] on input "property, "meta", "performance marketing", "paid social", "media buyer", "paid …" at bounding box center [483, 290] width 291 height 20
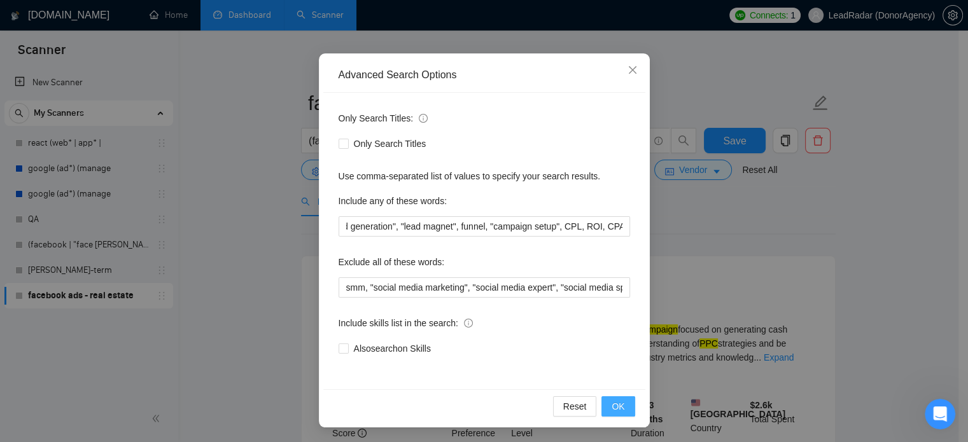
click at [611, 398] on button "OK" at bounding box center [617, 406] width 33 height 20
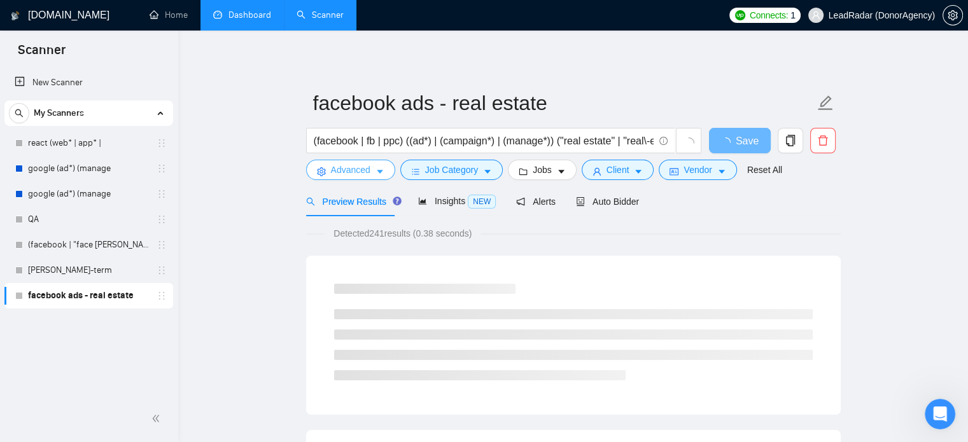
scroll to position [0, 0]
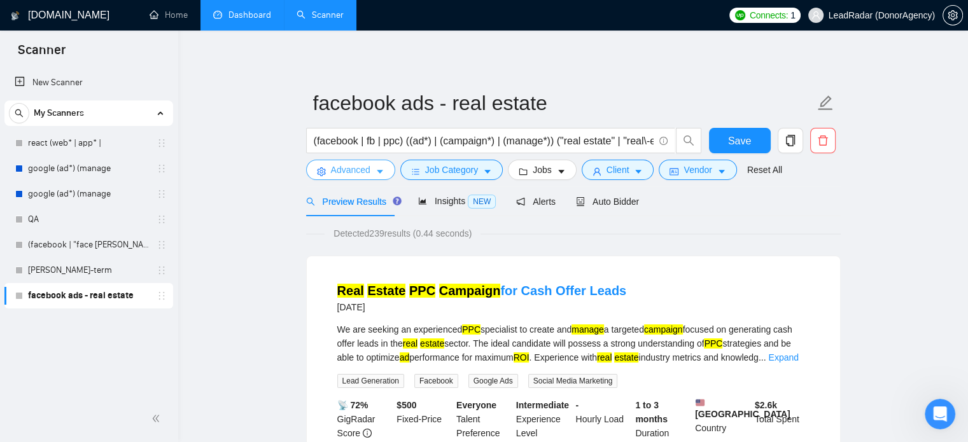
click at [362, 169] on span "Advanced" at bounding box center [350, 170] width 39 height 14
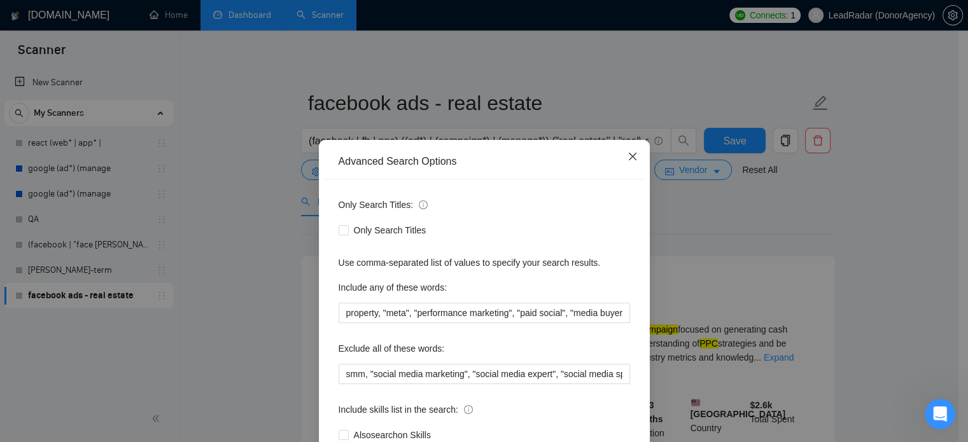
click at [627, 160] on icon "close" at bounding box center [632, 156] width 10 height 10
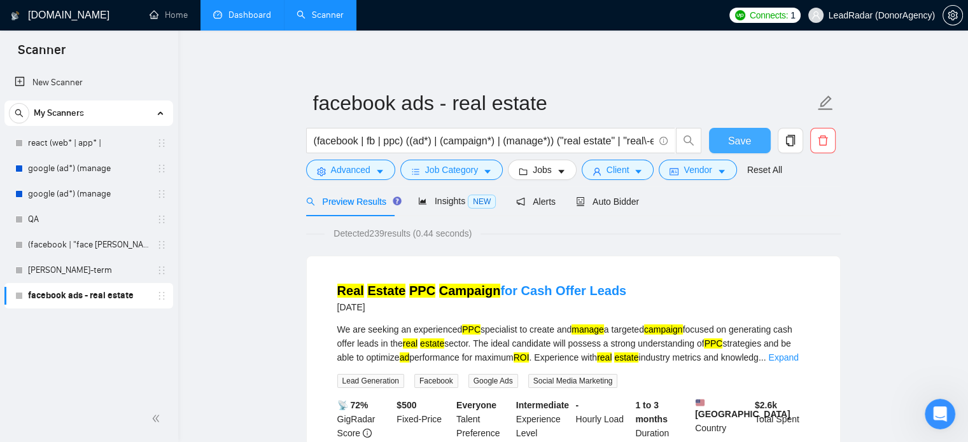
click at [747, 144] on span "Save" at bounding box center [739, 141] width 23 height 16
click at [376, 168] on icon "caret-down" at bounding box center [379, 171] width 9 height 9
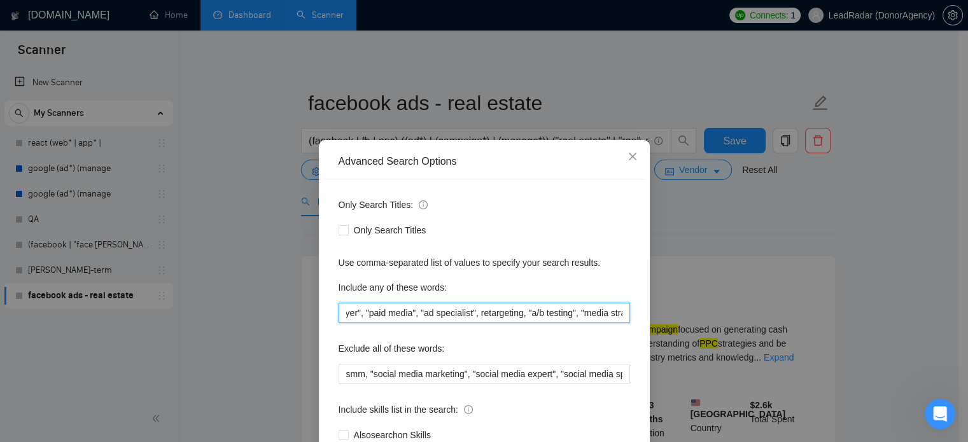
scroll to position [0, 800]
drag, startPoint x: 598, startPoint y: 312, endPoint x: 679, endPoint y: 320, distance: 81.8
click at [679, 320] on div "Advanced Search Options Only Search Titles: Only Search Titles Use comma-separa…" at bounding box center [484, 221] width 968 height 442
click at [620, 314] on input "property, "meta", "performance marketing", "paid social", "media buyer", "paid …" at bounding box center [483, 313] width 291 height 20
type input "property, "meta", "performance marketing", "paid social", "media buyer", "paid …"
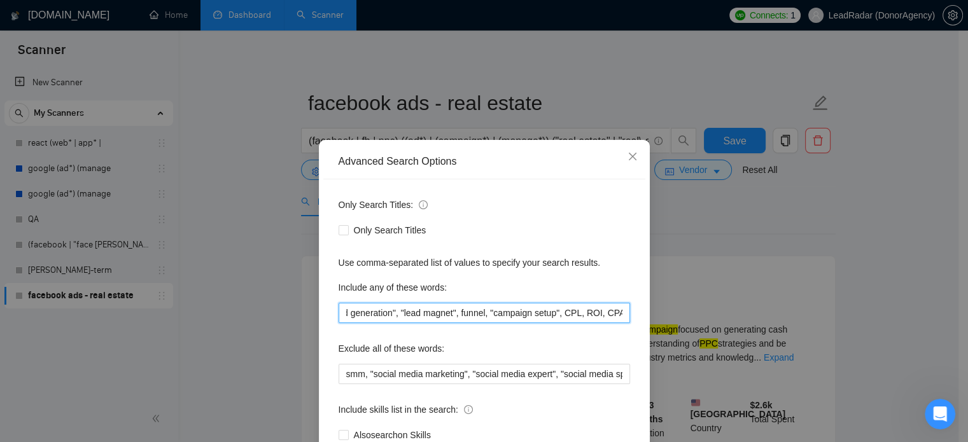
scroll to position [0, 822]
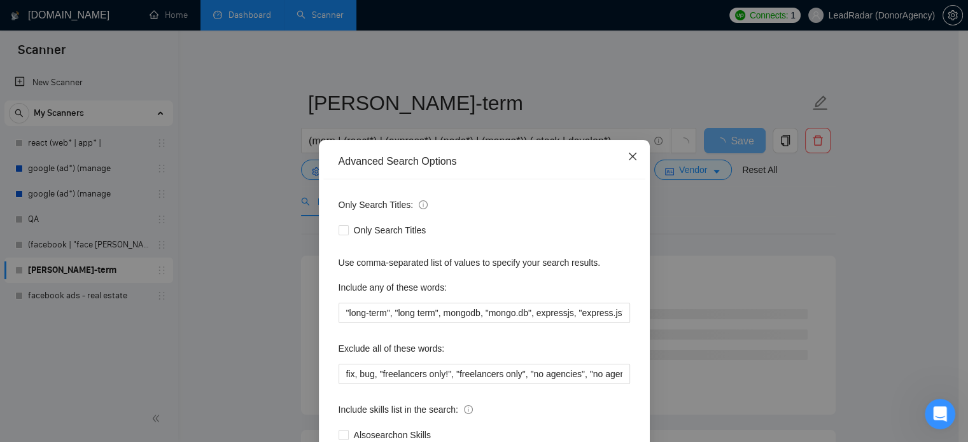
click at [627, 156] on icon "close" at bounding box center [632, 156] width 10 height 10
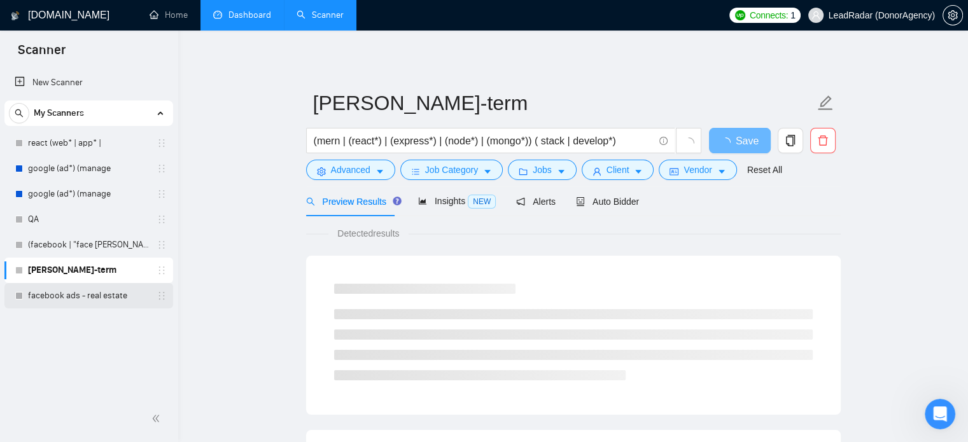
click at [45, 305] on link "facebook ads - real estate" at bounding box center [88, 295] width 121 height 25
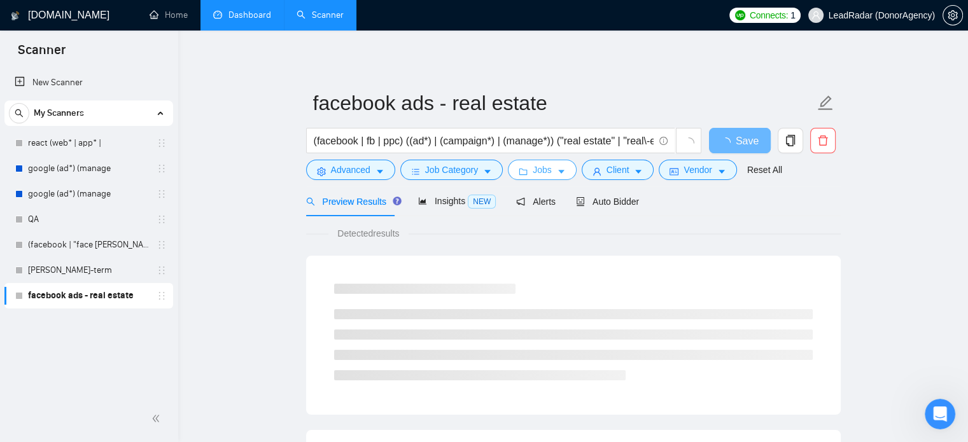
click at [557, 174] on icon "caret-down" at bounding box center [561, 171] width 9 height 9
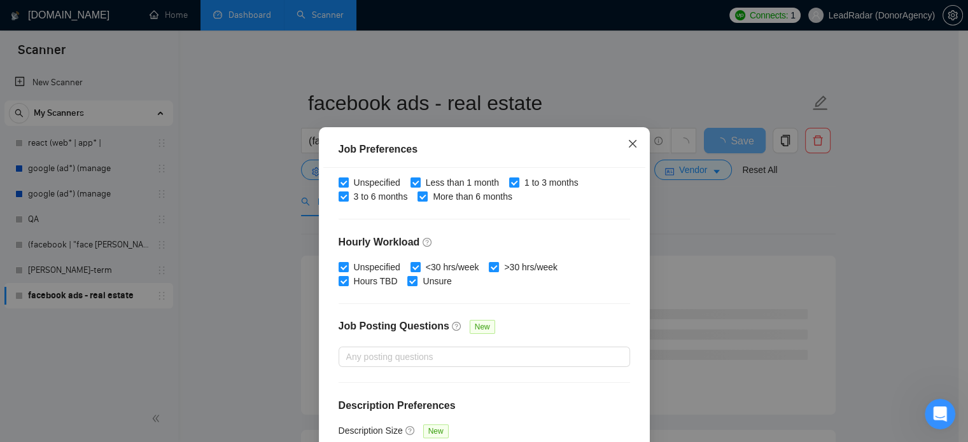
click at [626, 132] on span "Close" at bounding box center [632, 144] width 34 height 34
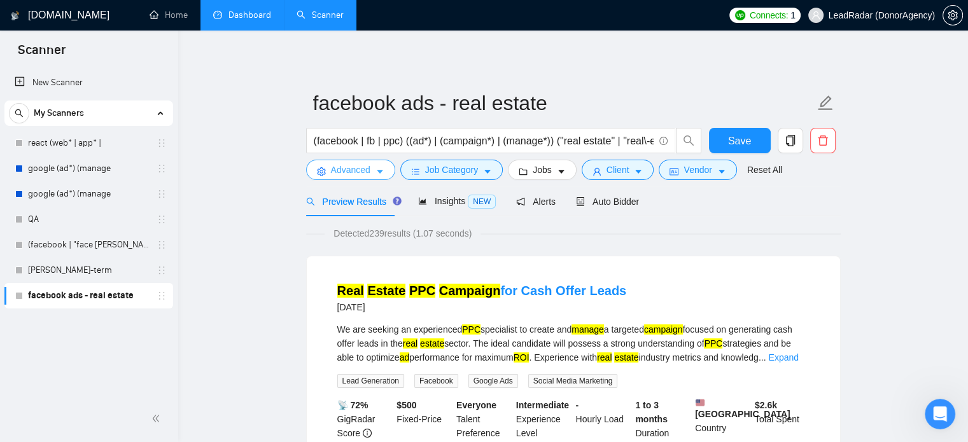
click at [356, 176] on span "Advanced" at bounding box center [350, 170] width 39 height 14
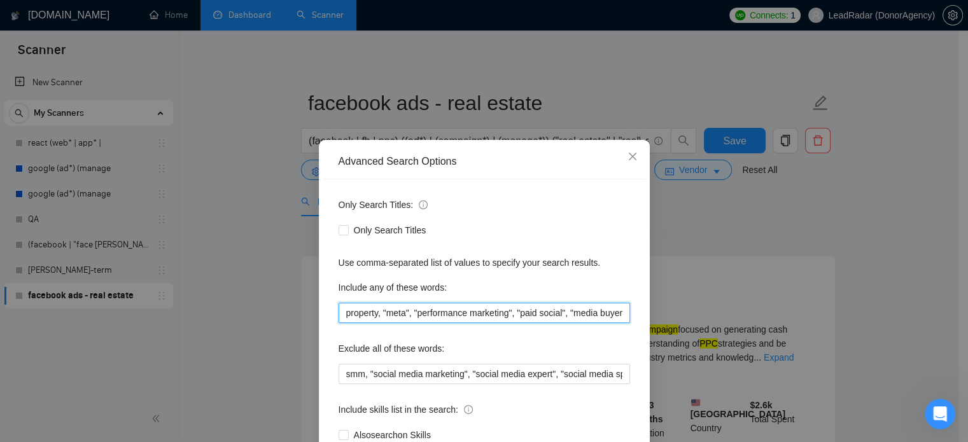
click at [562, 316] on input "property, "meta", "performance marketing", "paid social", "media buyer", "paid …" at bounding box center [483, 313] width 291 height 20
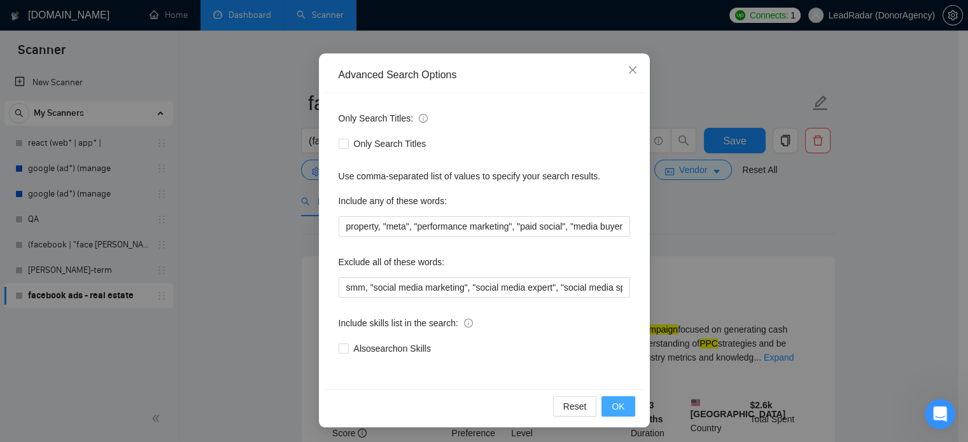
click at [612, 412] on span "OK" at bounding box center [617, 406] width 13 height 14
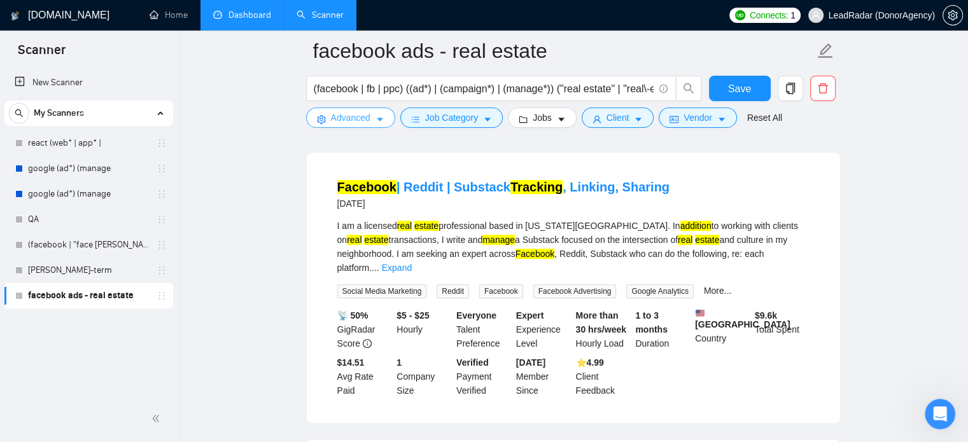
scroll to position [672, 0]
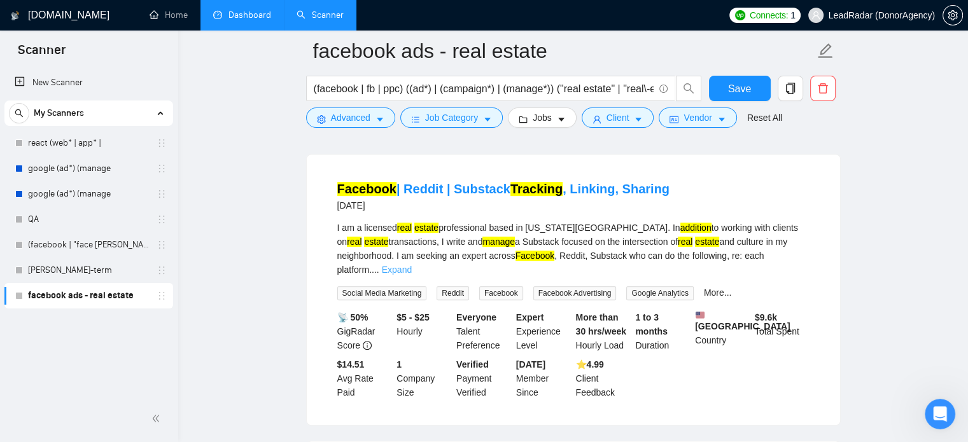
click at [412, 265] on link "Expand" at bounding box center [397, 270] width 30 height 10
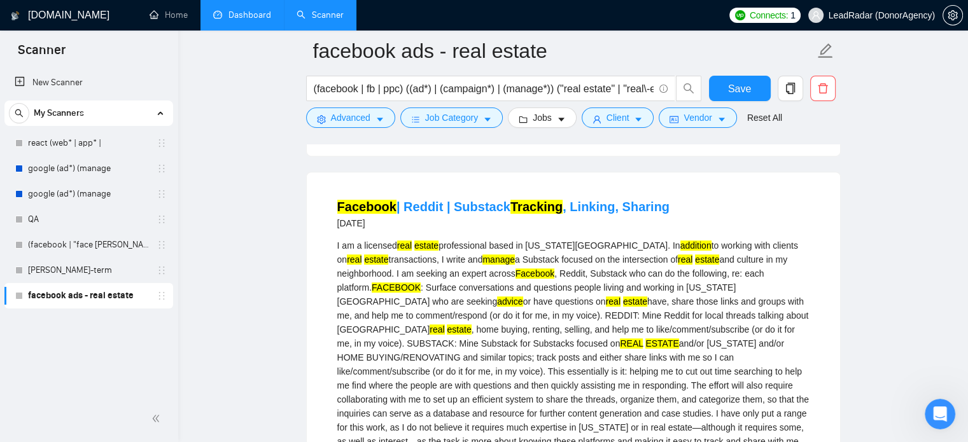
scroll to position [654, 0]
click at [367, 115] on span "Advanced" at bounding box center [350, 118] width 39 height 14
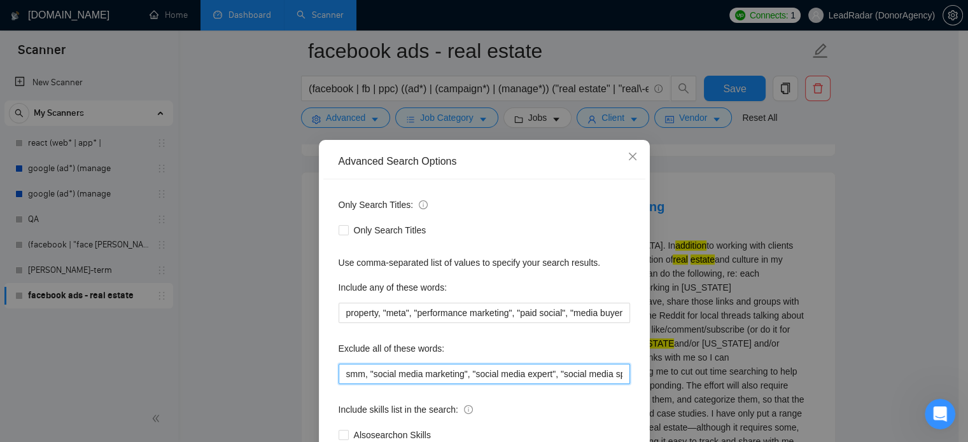
click at [606, 375] on input "smm, "social media marketing", "social media expert", "social media specialist"…" at bounding box center [483, 374] width 291 height 20
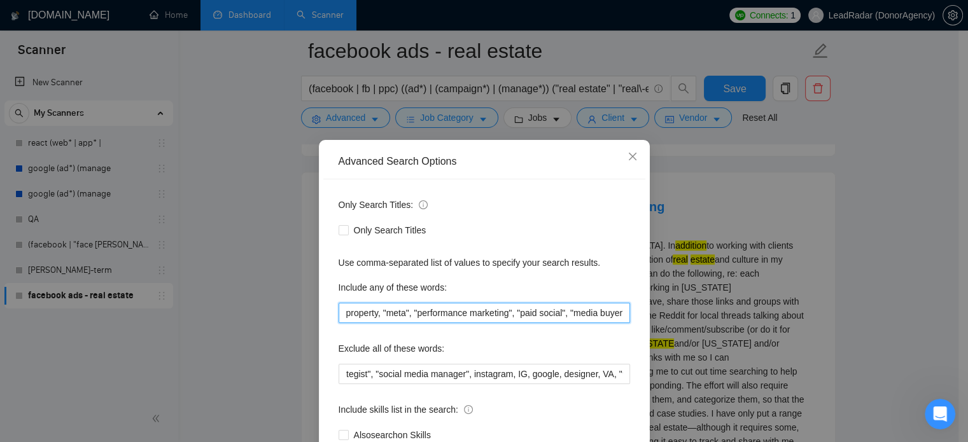
scroll to position [0, 0]
click at [598, 315] on input "property, "meta", "performance marketing", "paid social", "media buyer", "paid …" at bounding box center [483, 313] width 291 height 20
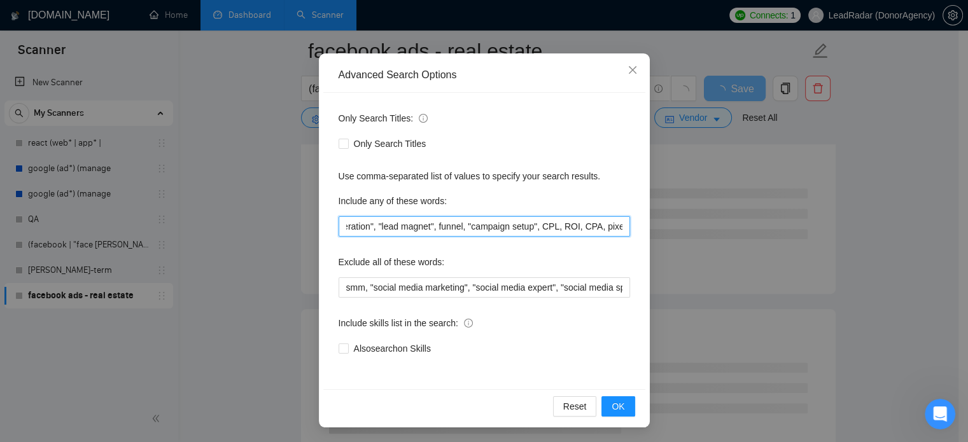
scroll to position [81, 0]
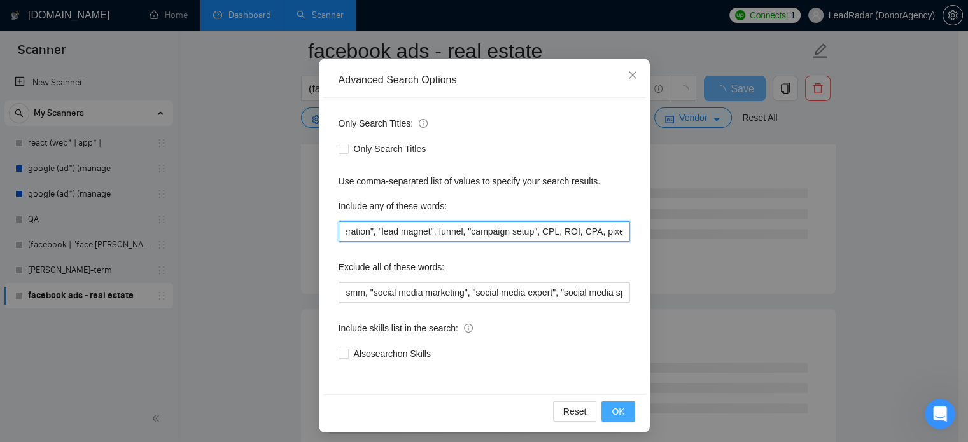
type input "property, "meta", "performance marketing", "paid social", "media buyer", "paid …"
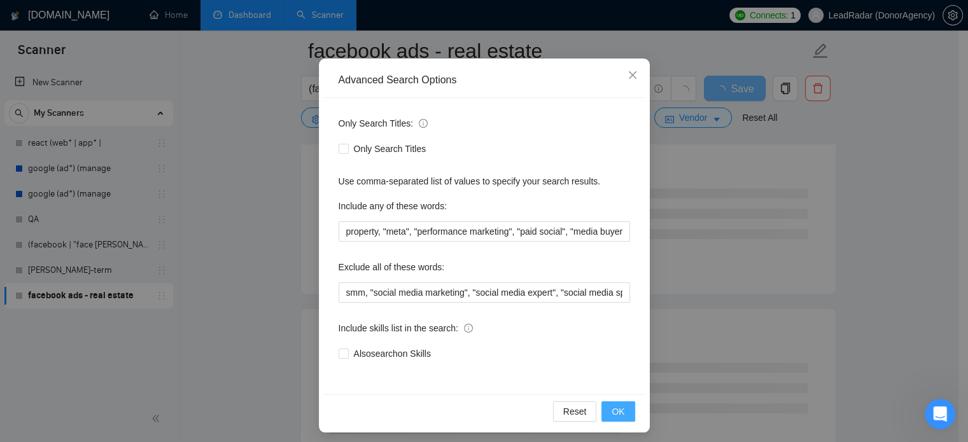
click at [611, 402] on button "OK" at bounding box center [617, 411] width 33 height 20
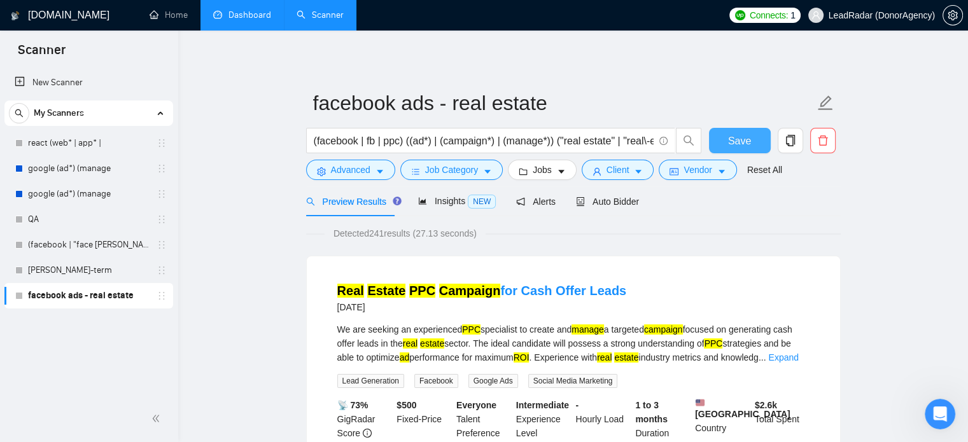
drag, startPoint x: 742, startPoint y: 139, endPoint x: 220, endPoint y: 250, distance: 533.4
click at [742, 139] on span "Save" at bounding box center [739, 141] width 23 height 16
